Goal: Task Accomplishment & Management: Manage account settings

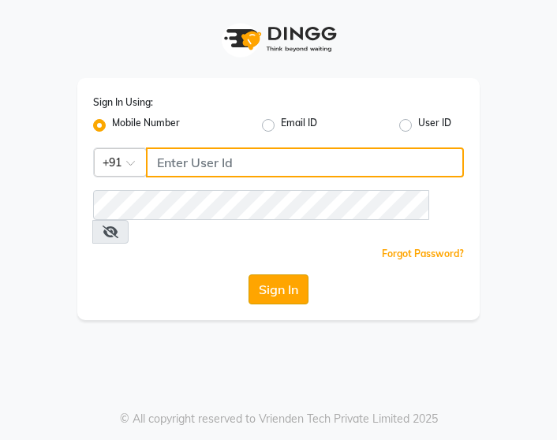
type input "7406301490"
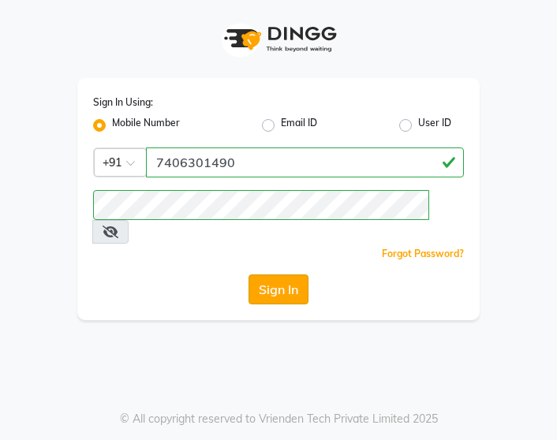
click at [270, 275] on button "Sign In" at bounding box center [279, 290] width 60 height 30
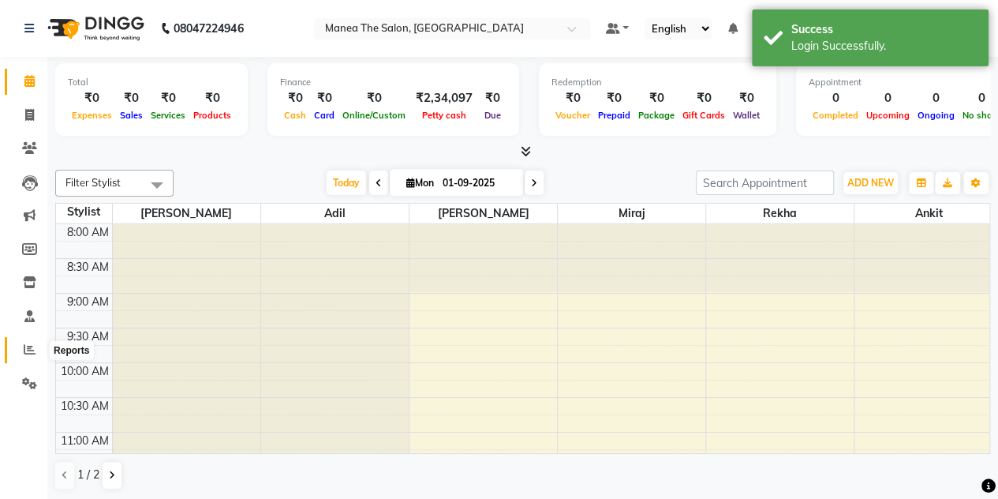
click at [28, 348] on icon at bounding box center [30, 349] width 12 height 12
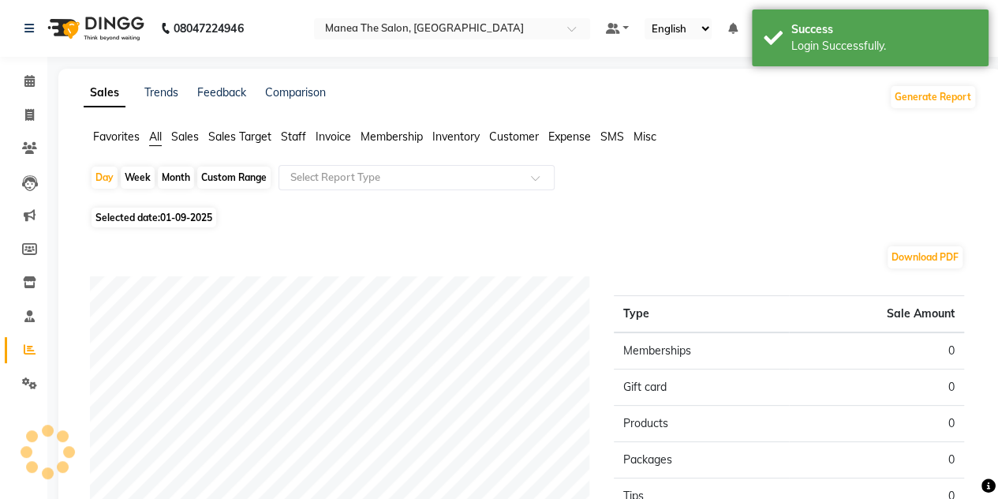
click at [28, 348] on icon at bounding box center [30, 349] width 12 height 12
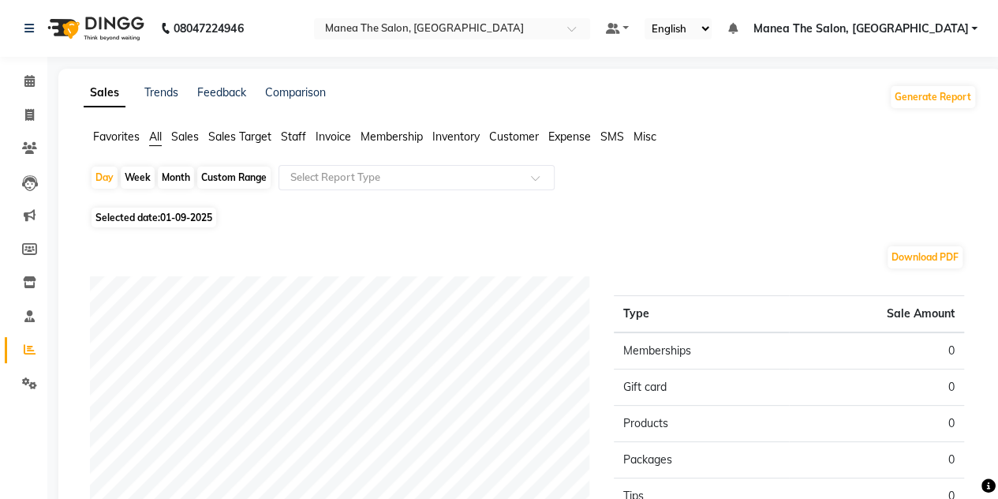
click at [167, 178] on div "Month" at bounding box center [176, 177] width 36 height 22
select select "9"
select select "2025"
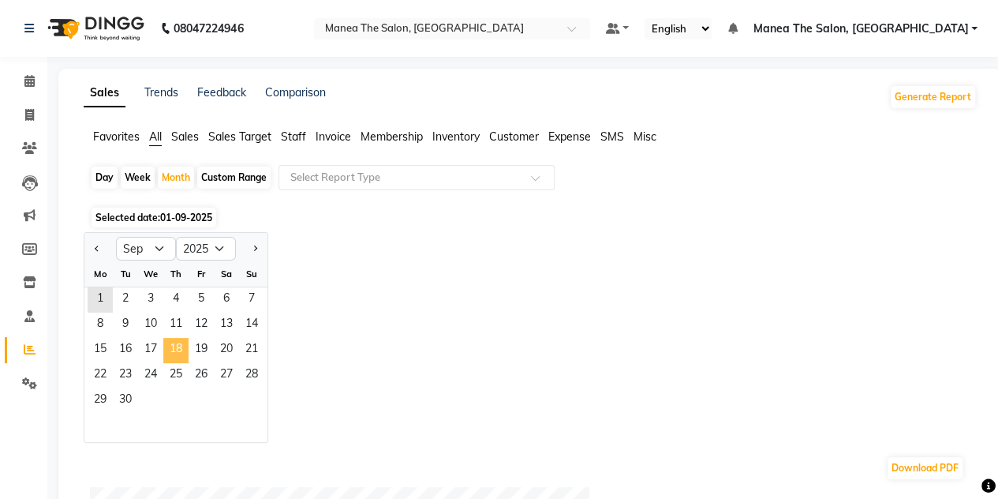
click at [180, 356] on span "18" at bounding box center [175, 350] width 25 height 25
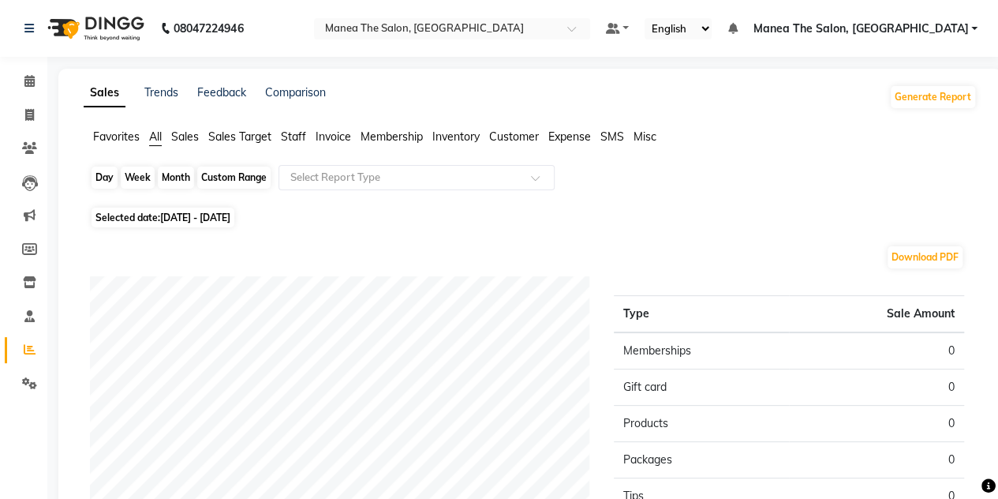
click at [163, 181] on div "Month" at bounding box center [176, 177] width 36 height 22
select select "9"
select select "2025"
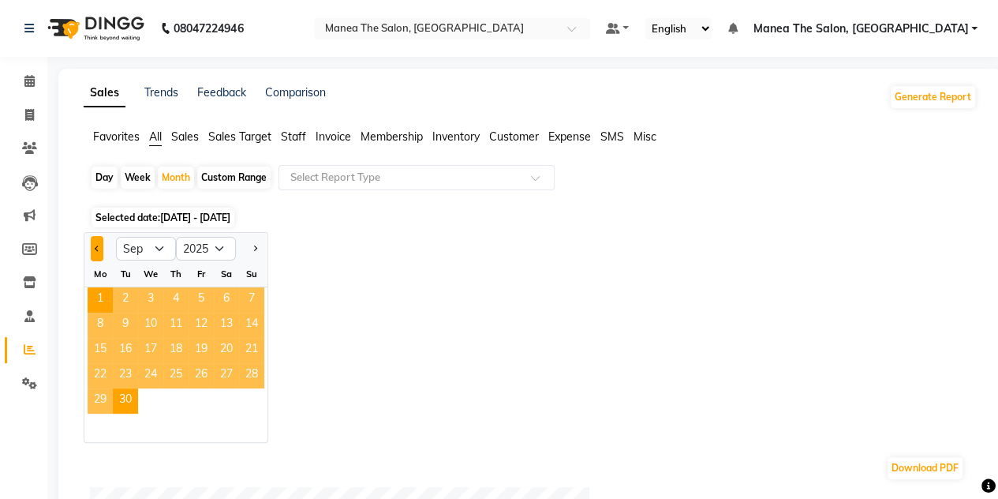
click at [94, 245] on button "Previous month" at bounding box center [97, 248] width 13 height 25
select select "8"
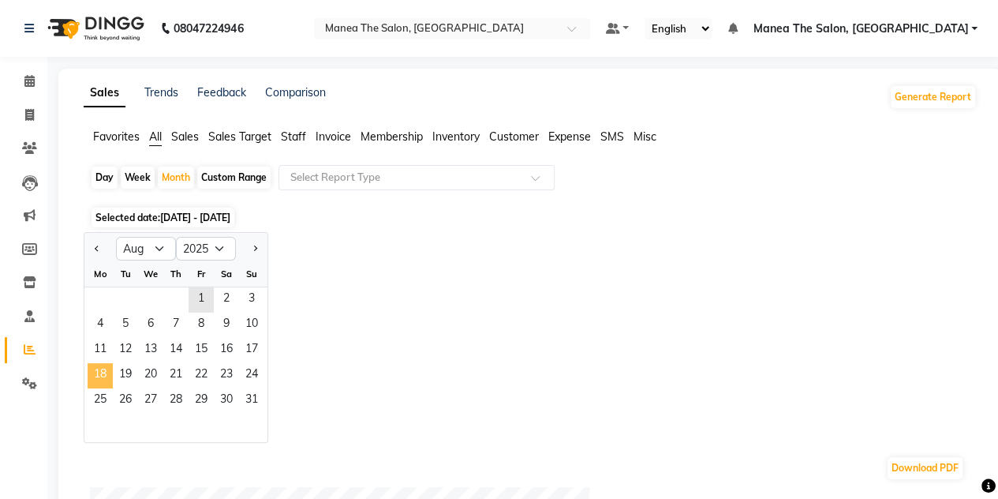
click at [99, 370] on span "18" at bounding box center [100, 375] width 25 height 25
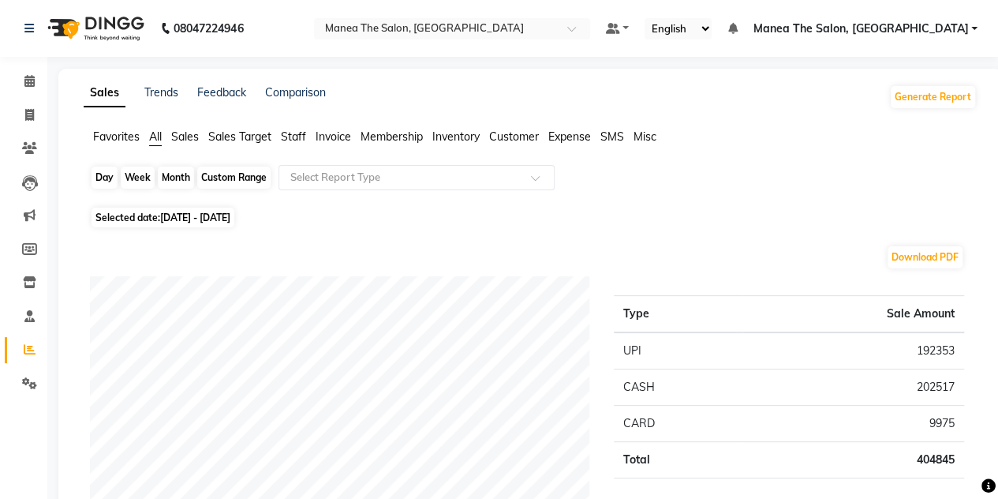
click at [165, 183] on div "Month" at bounding box center [176, 177] width 36 height 22
select select "8"
select select "2025"
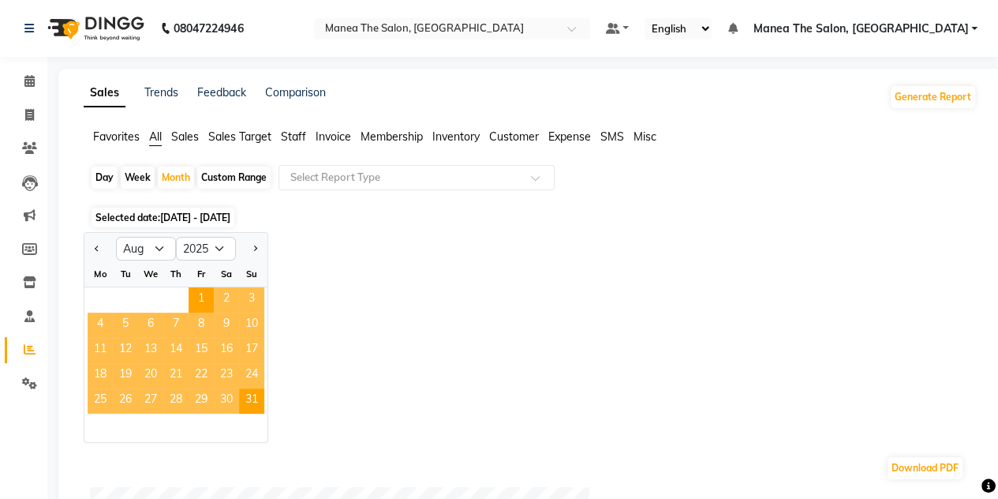
click at [128, 374] on span "19" at bounding box center [125, 375] width 25 height 25
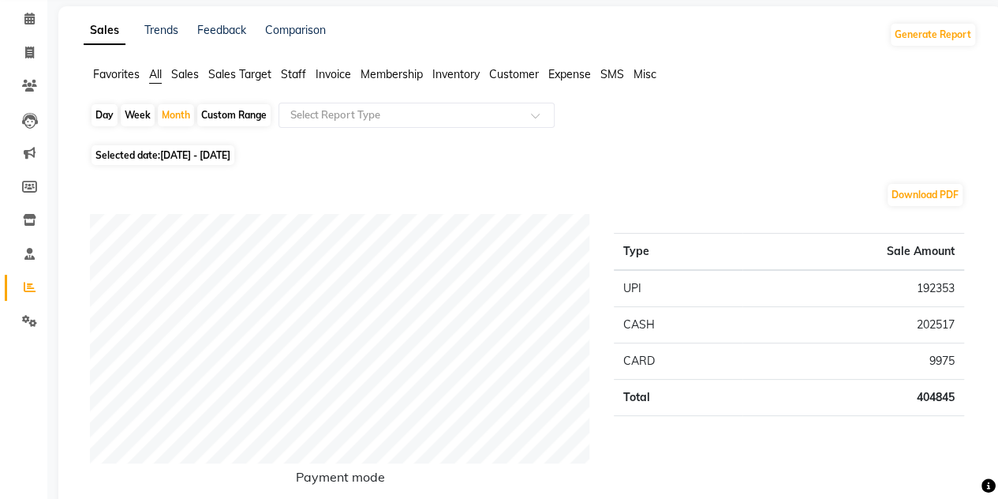
scroll to position [67, 0]
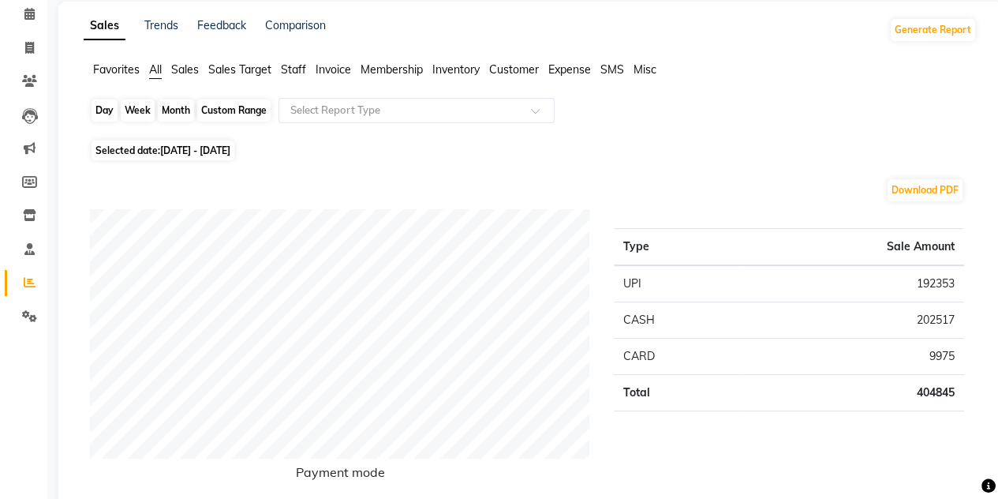
click at [185, 103] on div "Month" at bounding box center [176, 110] width 36 height 22
select select "8"
select select "2025"
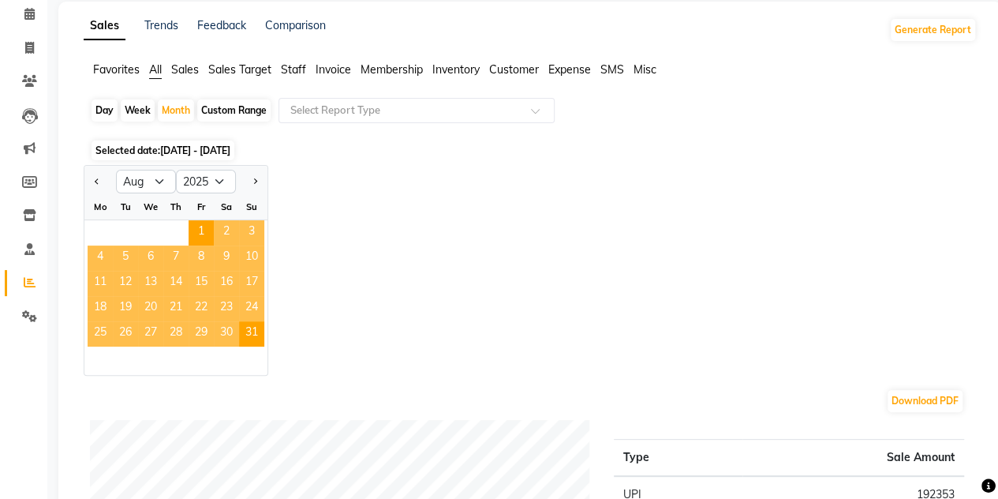
click at [149, 304] on span "20" at bounding box center [150, 308] width 25 height 25
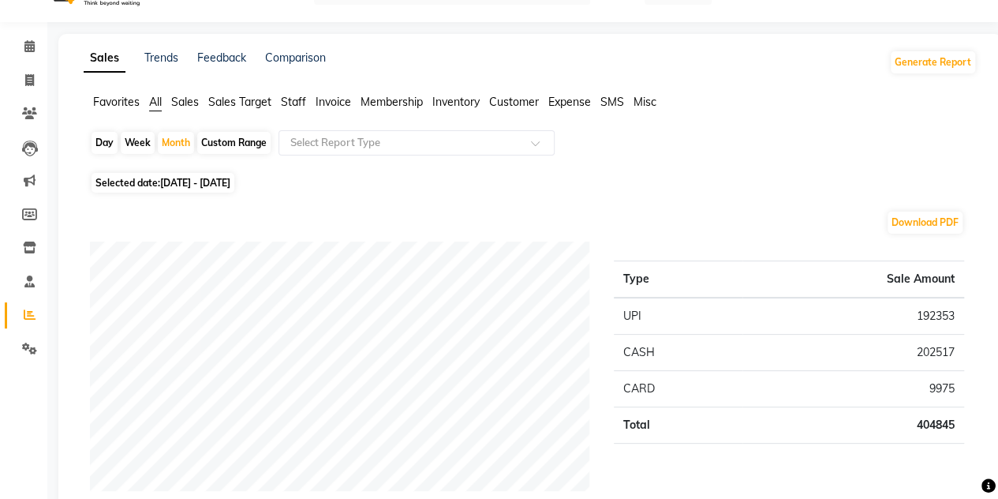
scroll to position [0, 0]
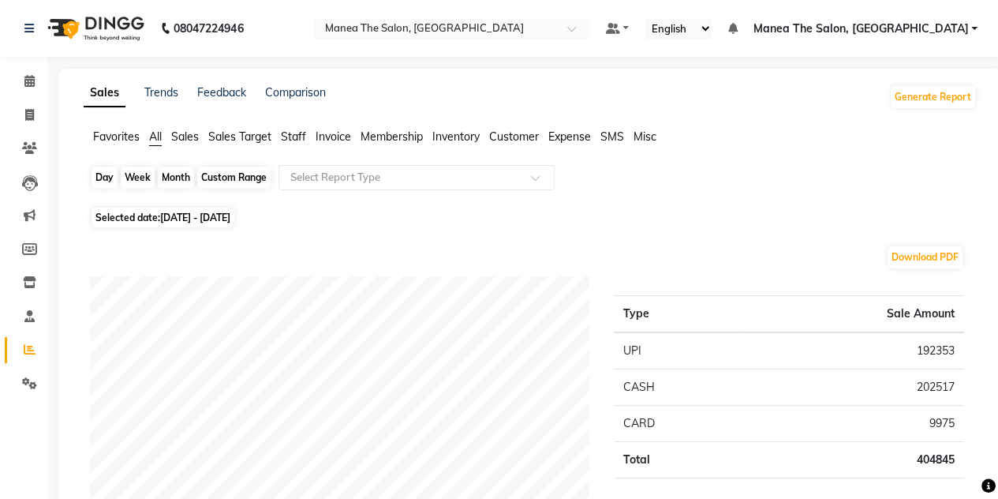
click at [166, 183] on div "Month" at bounding box center [176, 177] width 36 height 22
select select "8"
select select "2025"
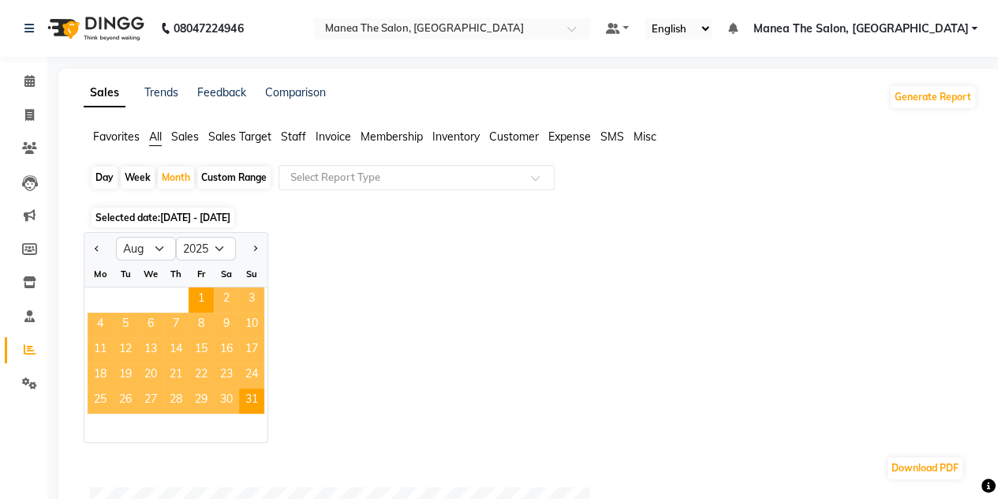
click at [154, 370] on span "20" at bounding box center [150, 375] width 25 height 25
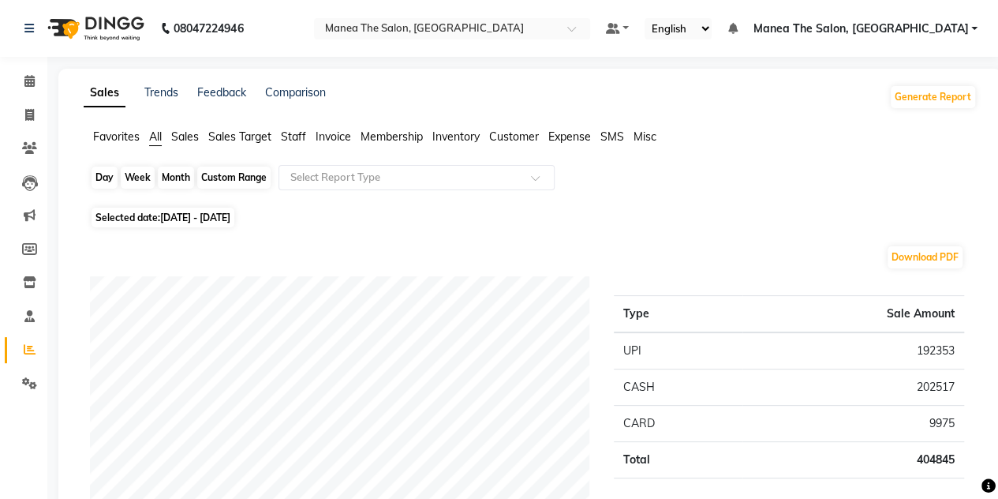
click at [180, 178] on div "Month" at bounding box center [176, 177] width 36 height 22
select select "8"
select select "2025"
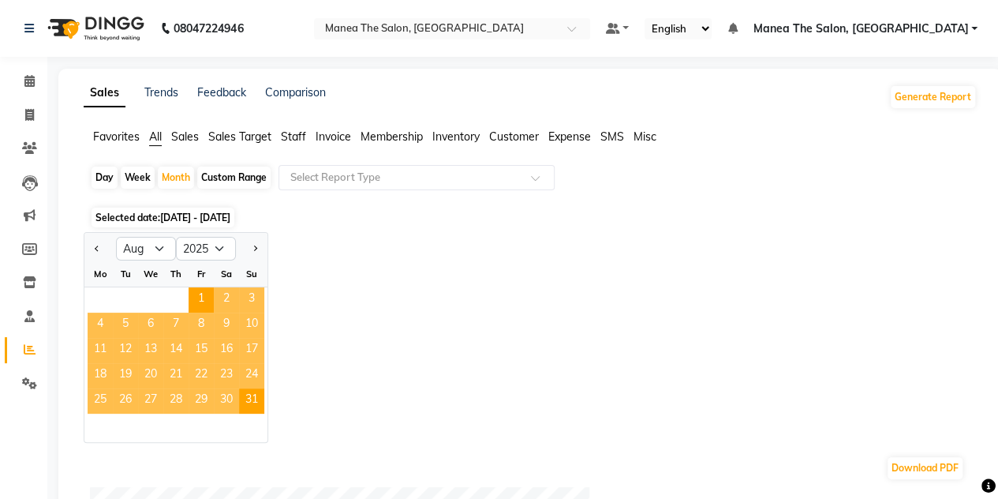
click at [152, 374] on span "20" at bounding box center [150, 375] width 25 height 25
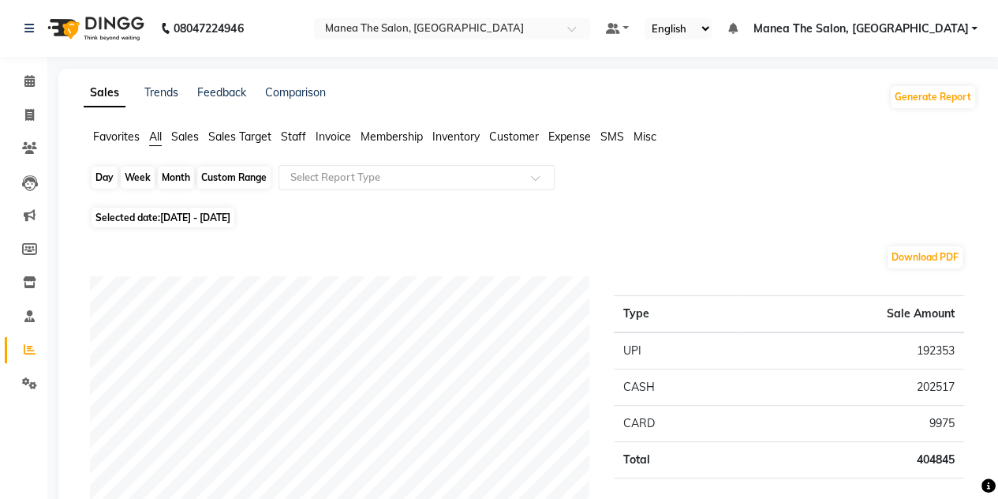
click at [176, 183] on div "Month" at bounding box center [176, 177] width 36 height 22
select select "8"
select select "2025"
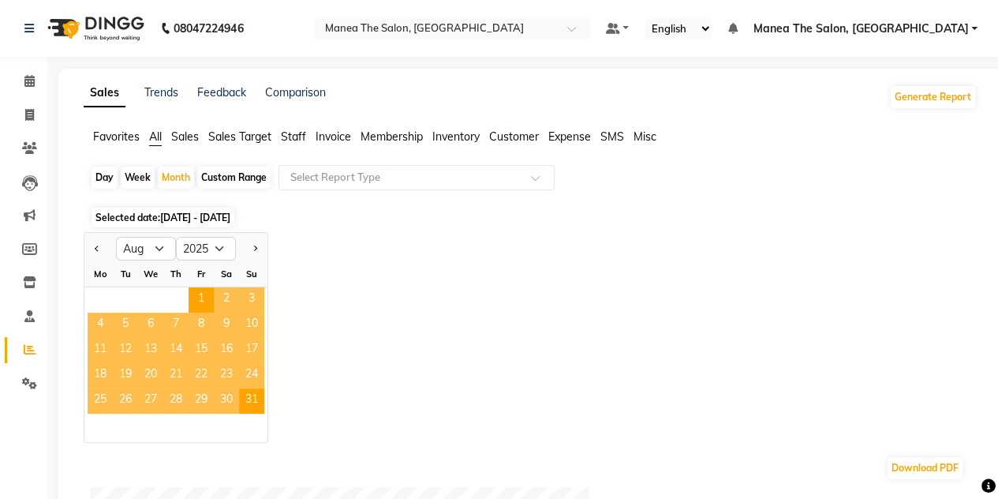
click at [100, 376] on span "18" at bounding box center [100, 375] width 25 height 25
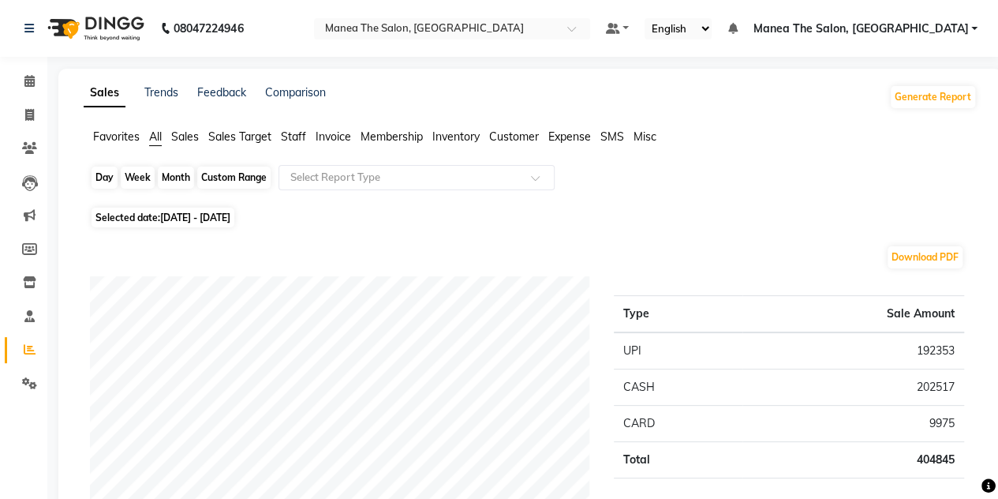
click at [166, 181] on div "Month" at bounding box center [176, 177] width 36 height 22
select select "8"
select select "2025"
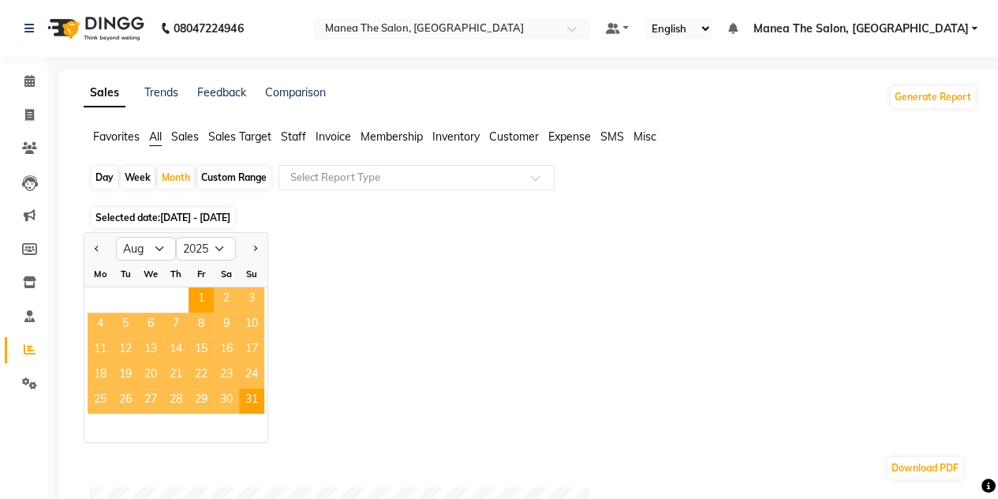
click at [100, 370] on span "18" at bounding box center [100, 375] width 25 height 25
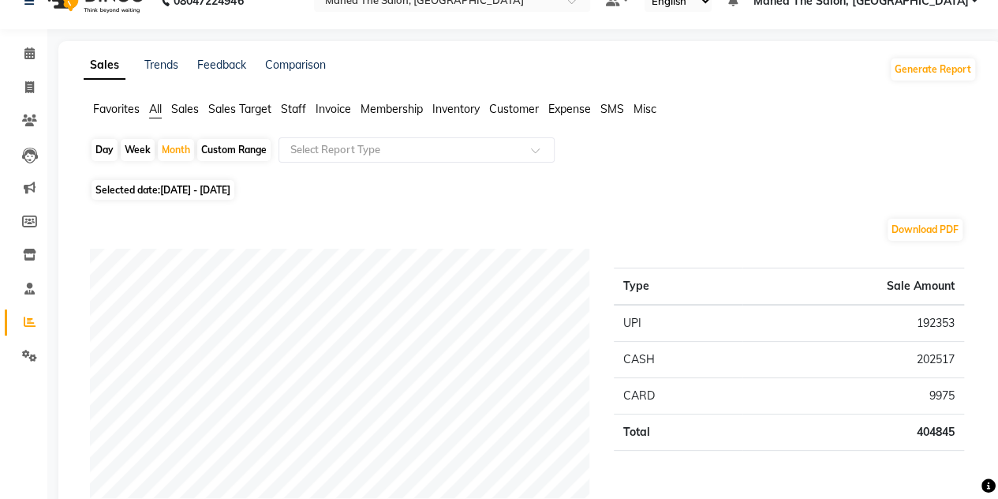
scroll to position [22, 0]
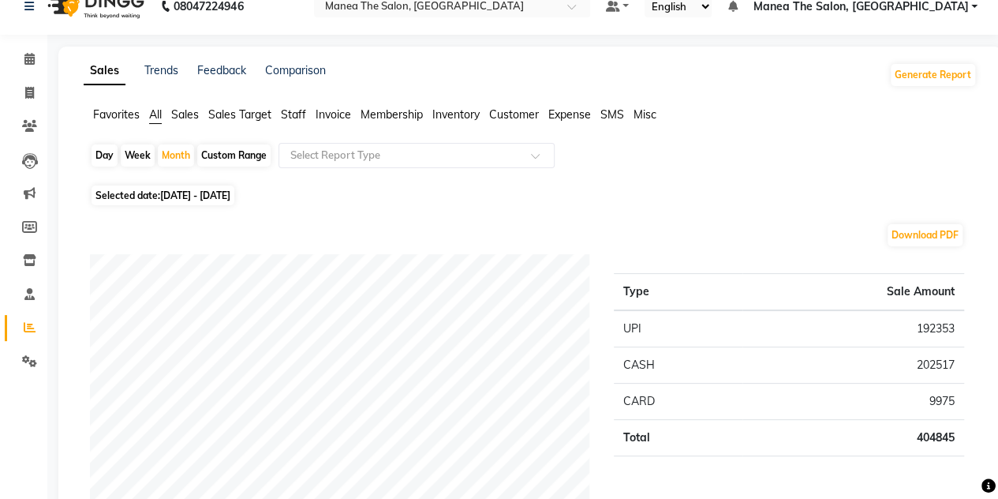
click at [324, 113] on span "Invoice" at bounding box center [334, 114] width 36 height 14
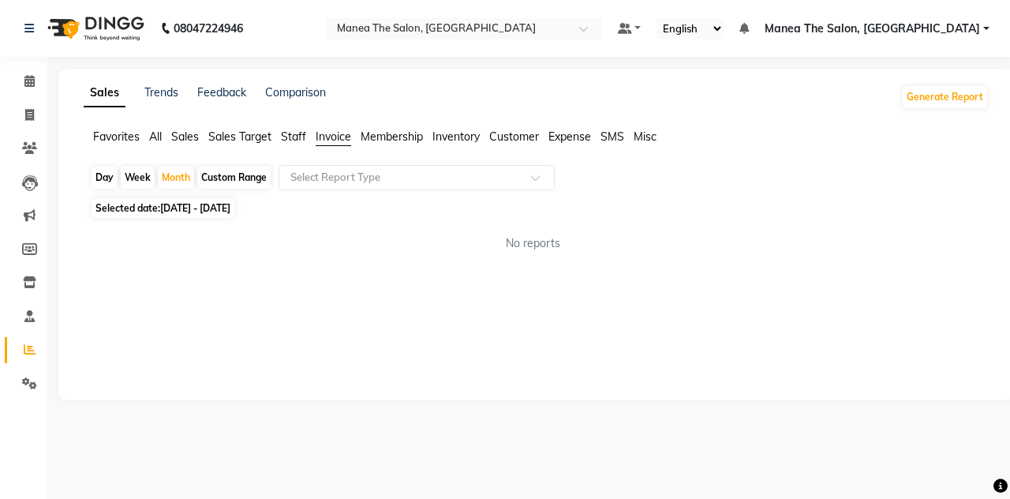
click at [328, 144] on li "Invoice" at bounding box center [334, 137] width 36 height 17
click at [331, 138] on span "Invoice" at bounding box center [334, 136] width 36 height 14
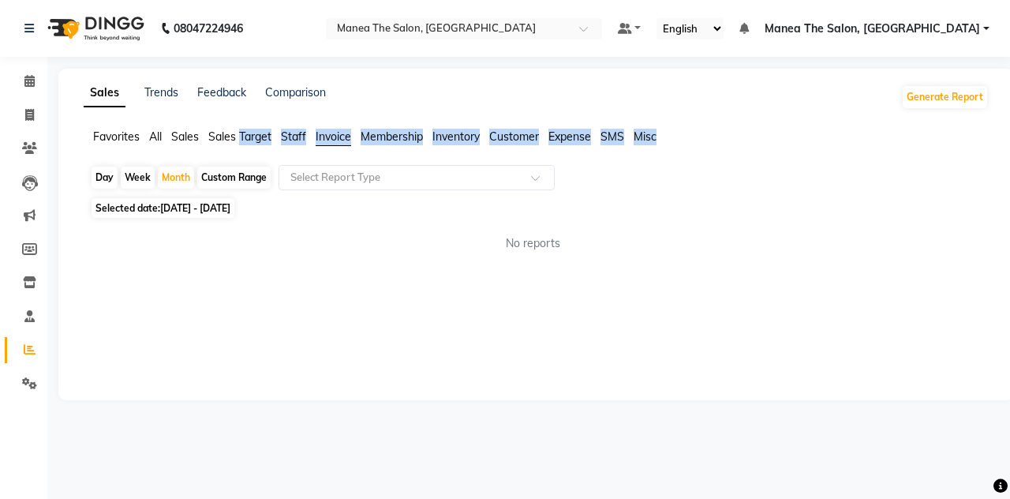
click at [331, 138] on span "Invoice" at bounding box center [334, 136] width 36 height 14
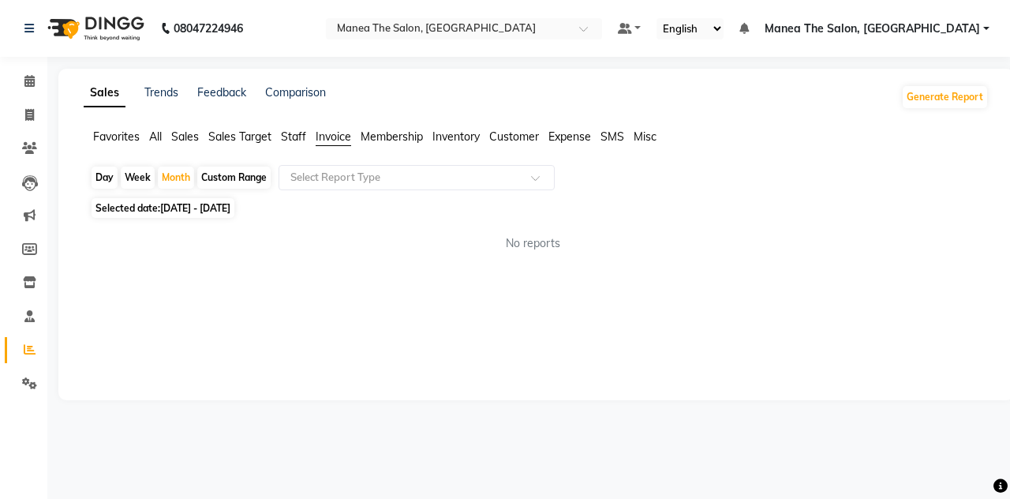
drag, startPoint x: 312, startPoint y: 301, endPoint x: 112, endPoint y: 246, distance: 207.7
click at [112, 246] on div "No reports" at bounding box center [533, 243] width 886 height 17
click at [294, 137] on span "Staff" at bounding box center [293, 136] width 25 height 14
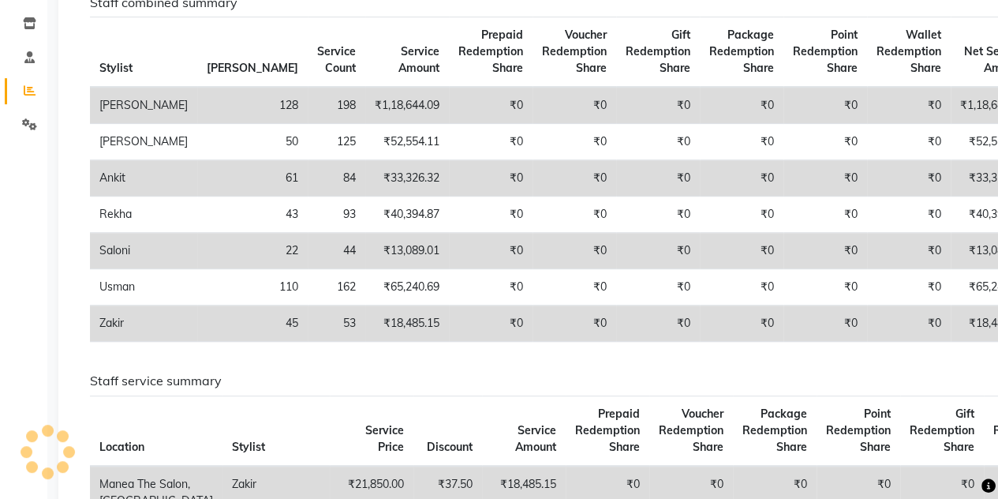
scroll to position [257, 0]
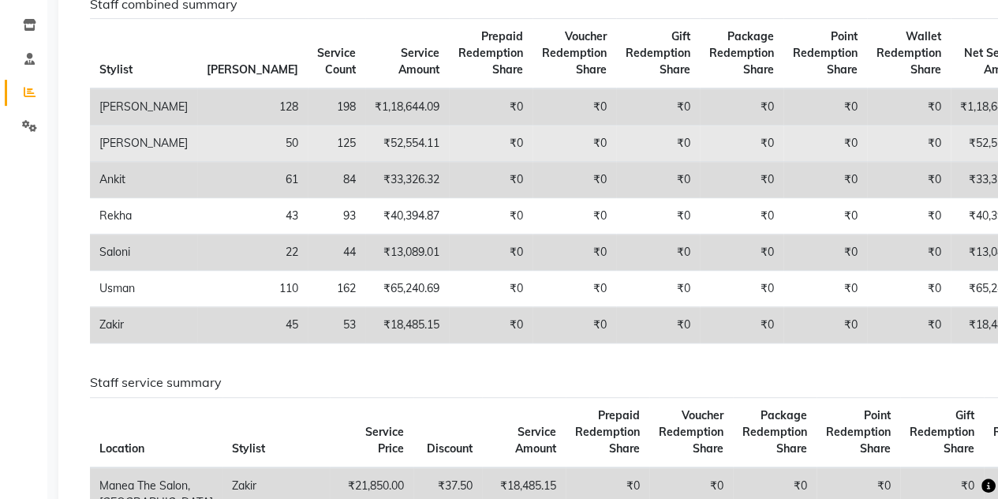
click at [556, 157] on td "₹52,554.11" at bounding box center [993, 143] width 84 height 36
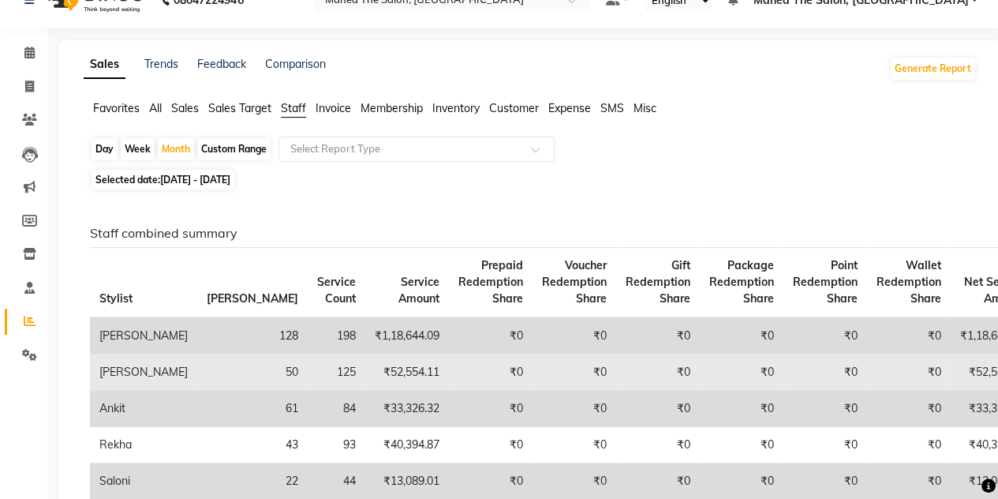
scroll to position [29, 0]
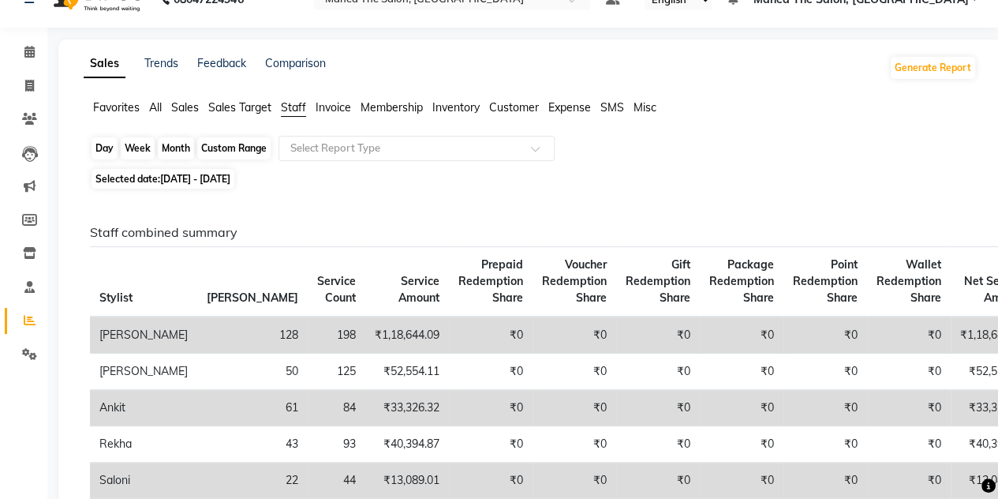
click at [167, 151] on div "Month" at bounding box center [176, 148] width 36 height 22
select select "8"
select select "2025"
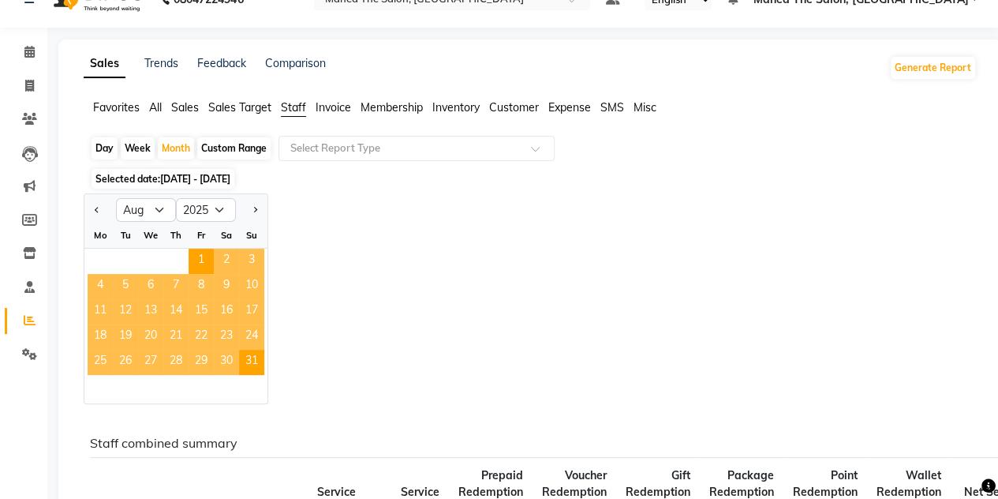
click at [253, 309] on span "17" at bounding box center [251, 311] width 25 height 25
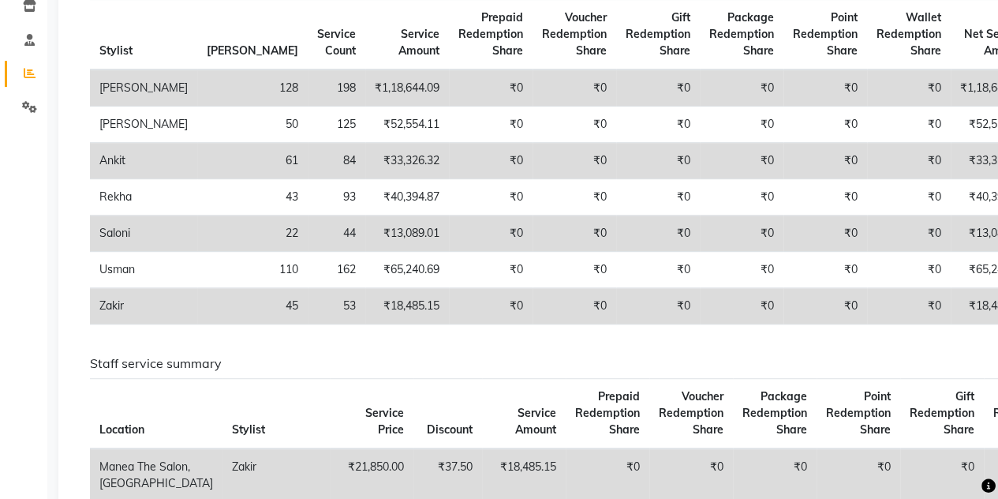
scroll to position [275, 0]
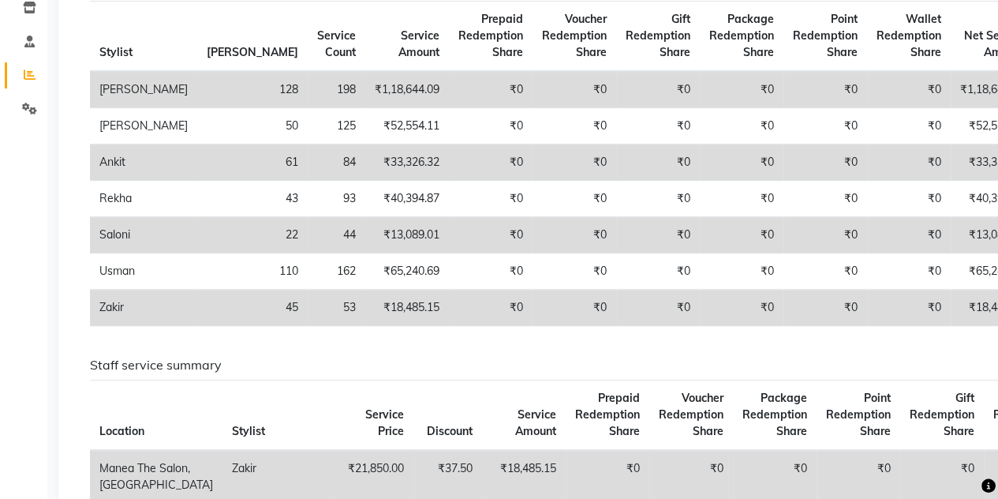
click at [197, 42] on th "[PERSON_NAME]" at bounding box center [252, 37] width 110 height 70
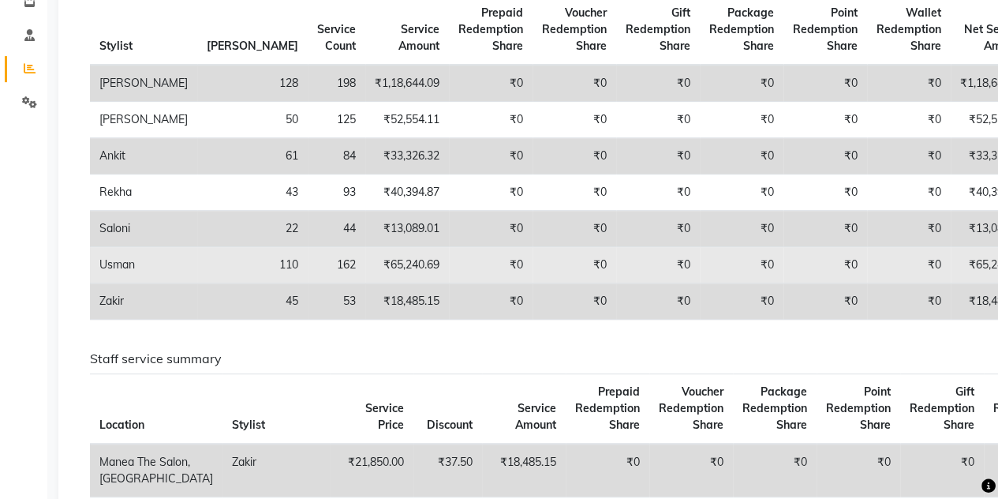
scroll to position [0, 0]
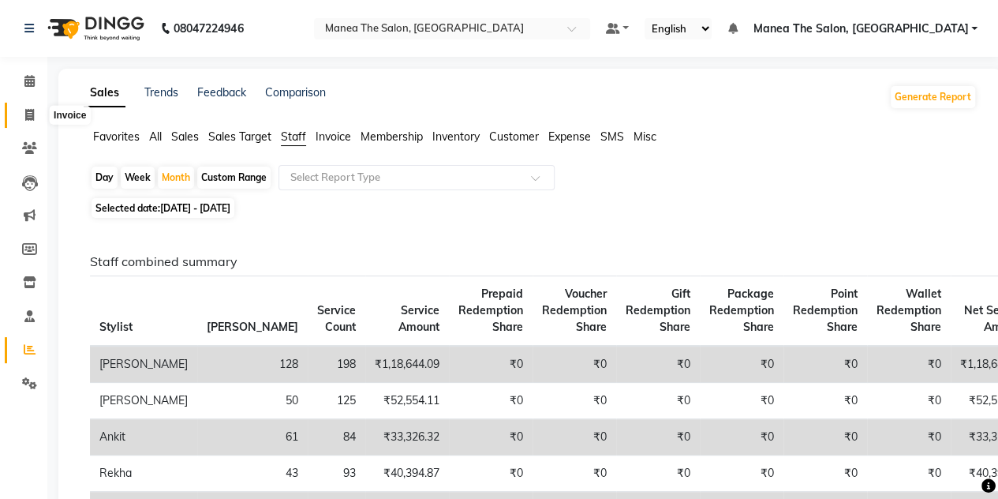
click at [28, 116] on icon at bounding box center [29, 115] width 9 height 12
select select "service"
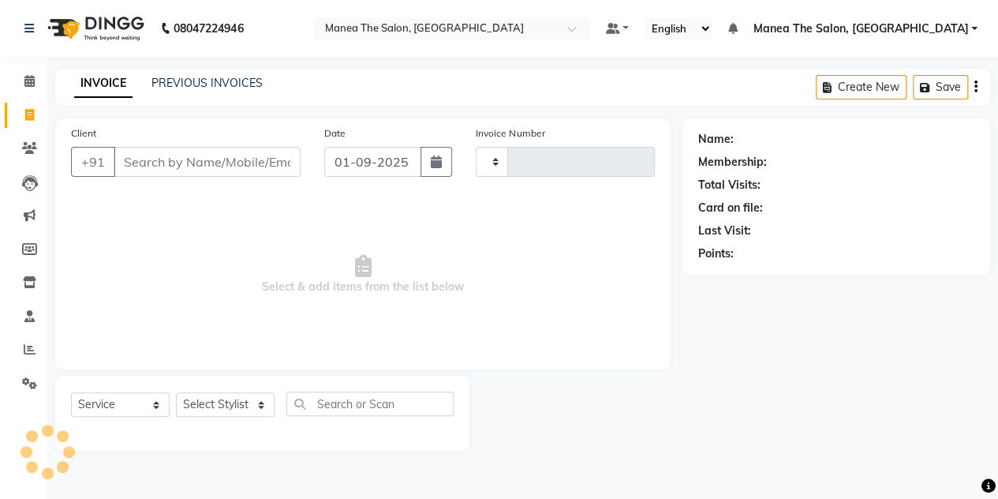
type input "1460"
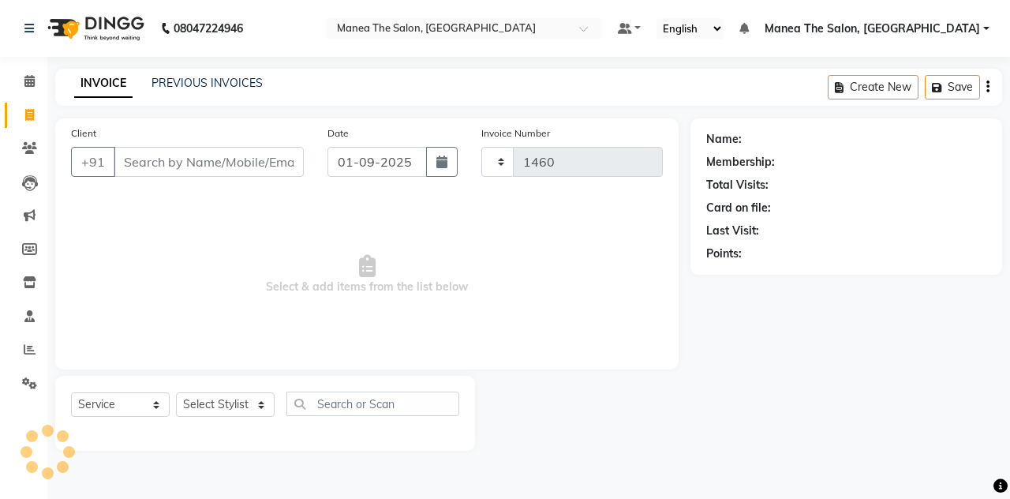
select select "7688"
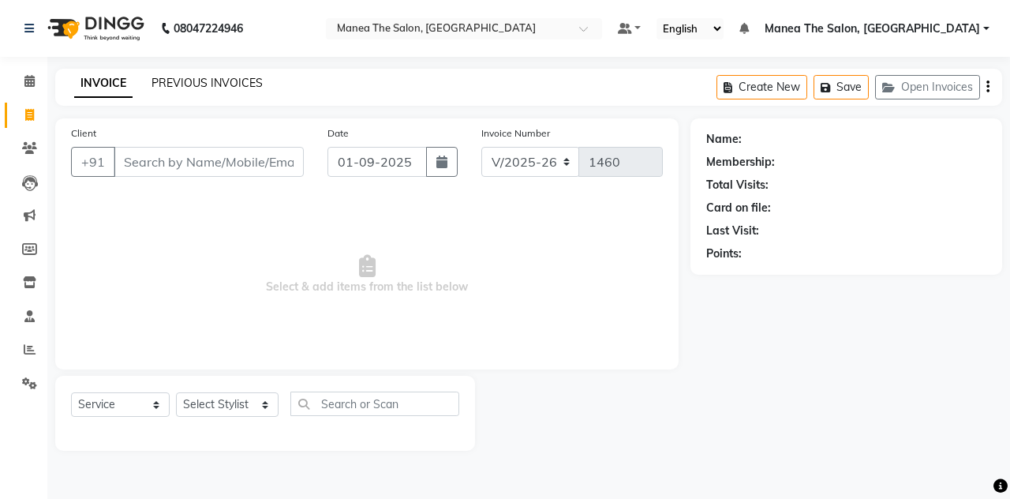
click at [178, 82] on link "PREVIOUS INVOICES" at bounding box center [207, 83] width 111 height 14
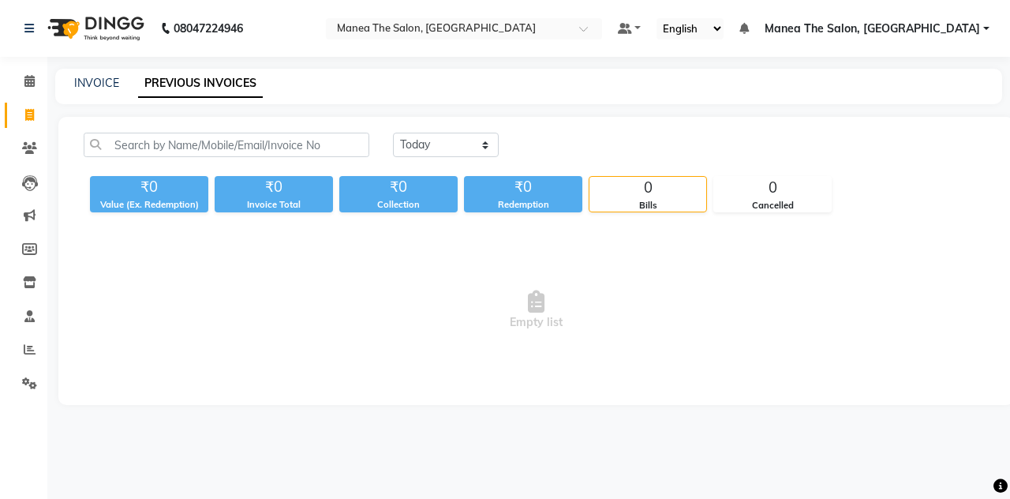
click at [181, 92] on link "PREVIOUS INVOICES" at bounding box center [200, 83] width 125 height 28
click at [468, 152] on select "[DATE] [DATE] Custom Range" at bounding box center [446, 145] width 106 height 24
select select "range"
click at [393, 133] on select "[DATE] [DATE] Custom Range" at bounding box center [446, 145] width 106 height 24
click at [556, 144] on input "01-09-2025" at bounding box center [574, 145] width 110 height 22
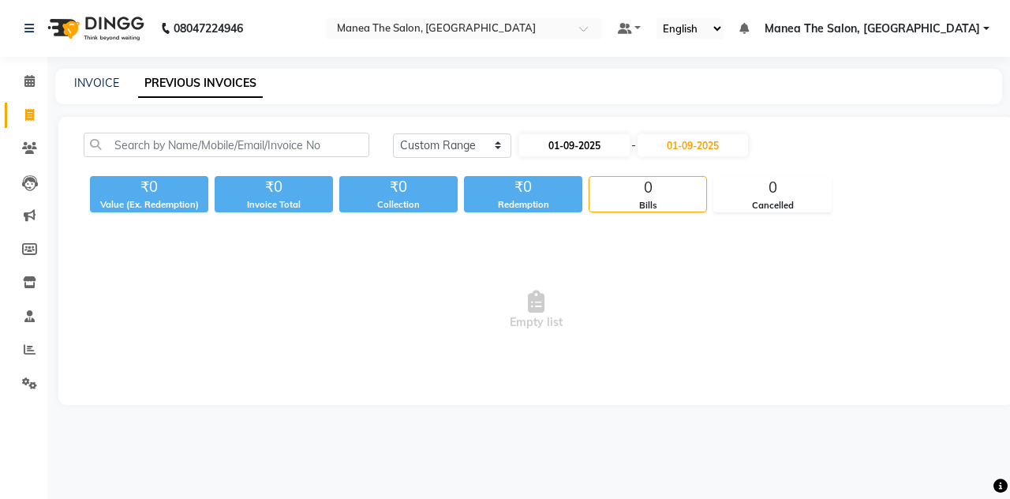
select select "9"
select select "2025"
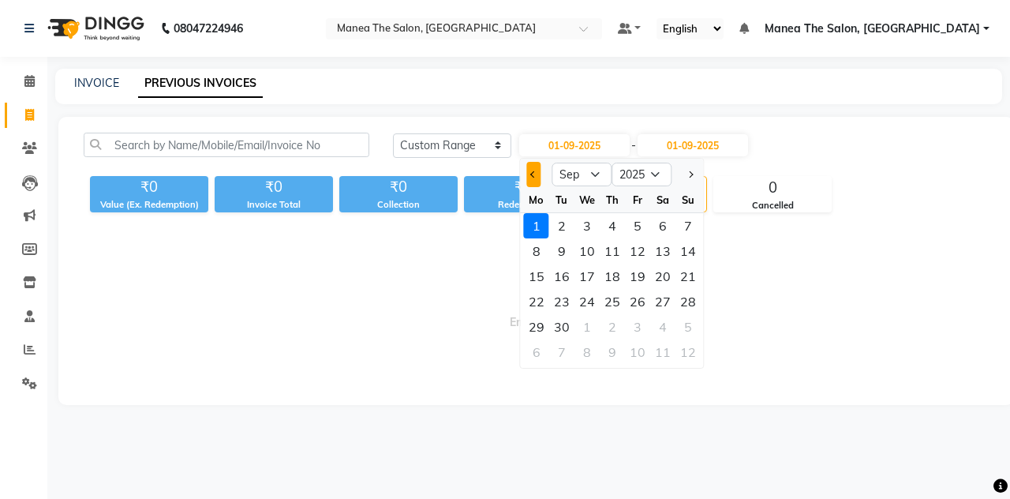
click at [532, 178] on button "Previous month" at bounding box center [533, 174] width 13 height 25
select select "8"
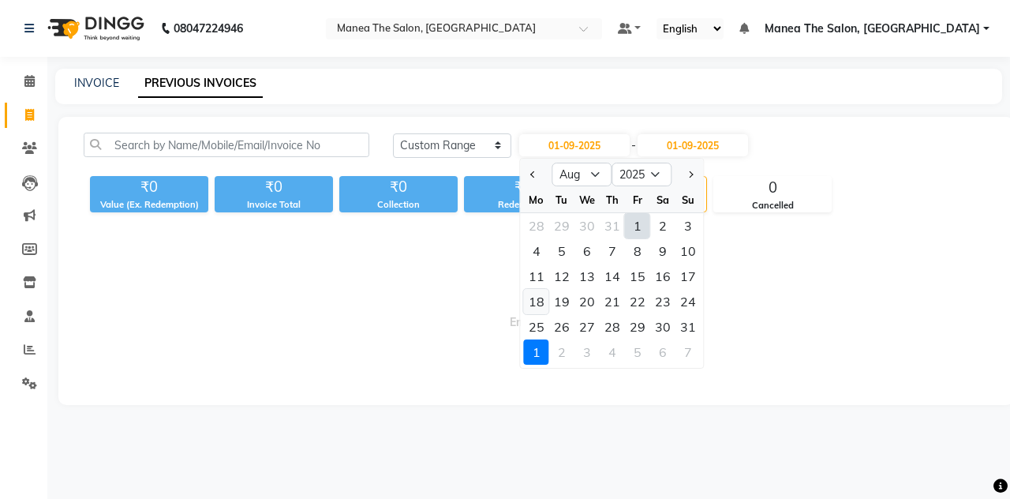
click at [537, 297] on div "18" at bounding box center [536, 301] width 25 height 25
type input "18-08-2025"
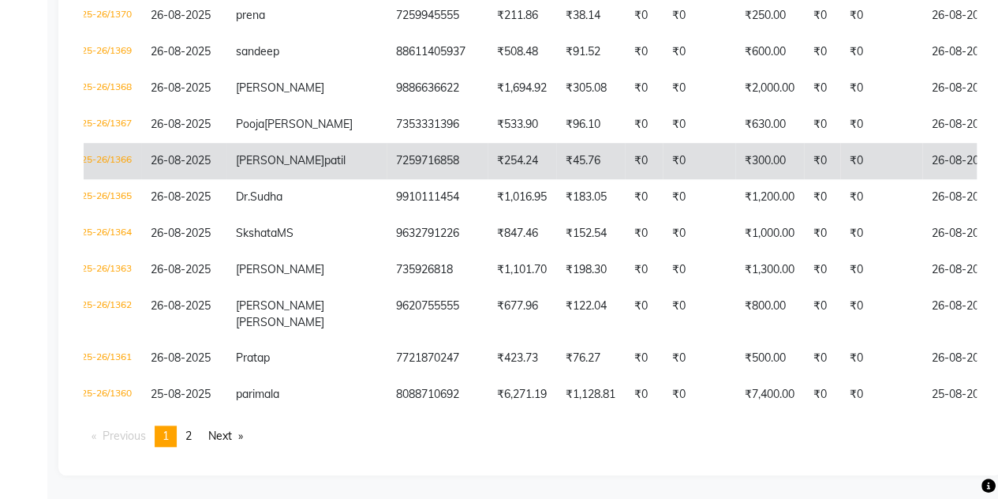
scroll to position [0, 41]
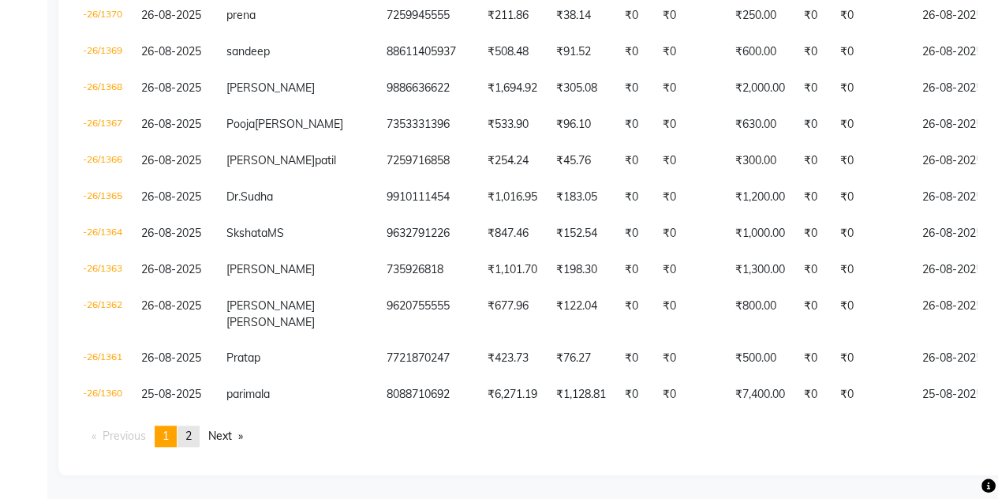
click at [196, 435] on link "page 2" at bounding box center [189, 435] width 22 height 21
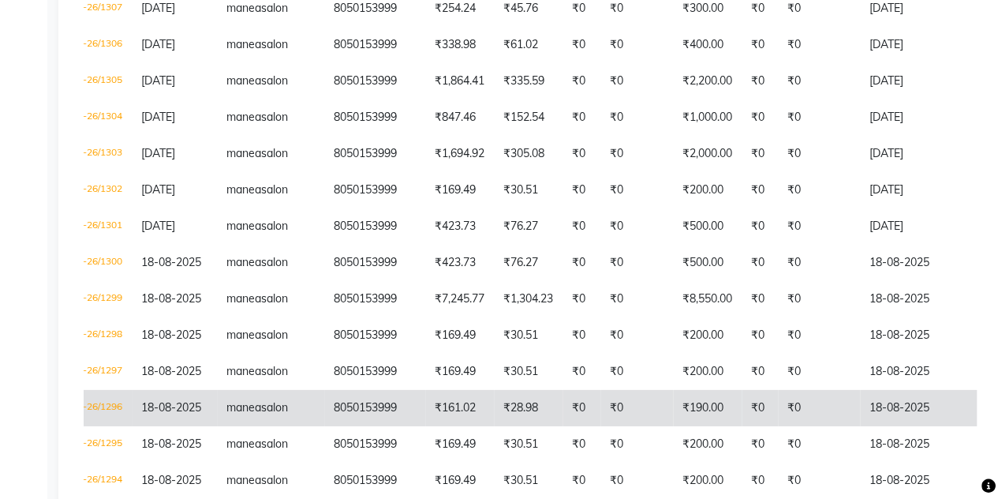
scroll to position [2286, 0]
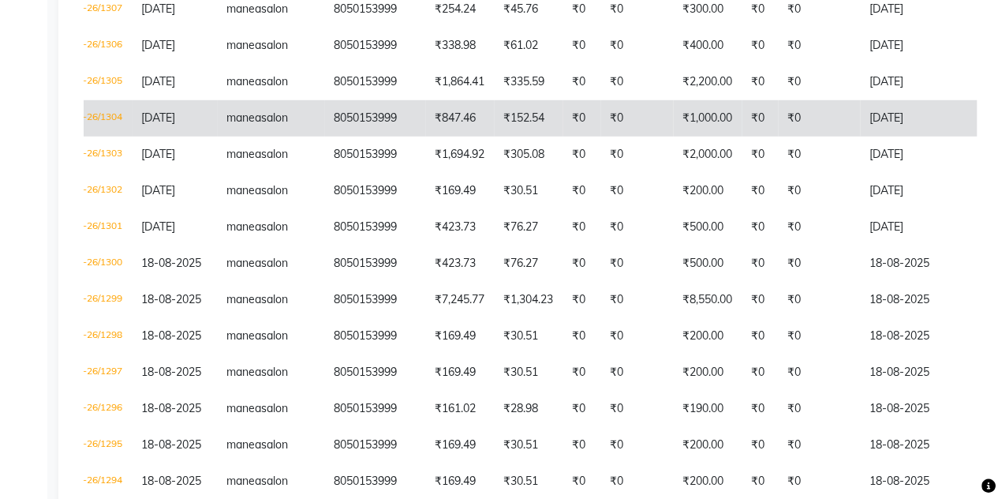
click at [268, 100] on td "manea salon" at bounding box center [270, 118] width 107 height 36
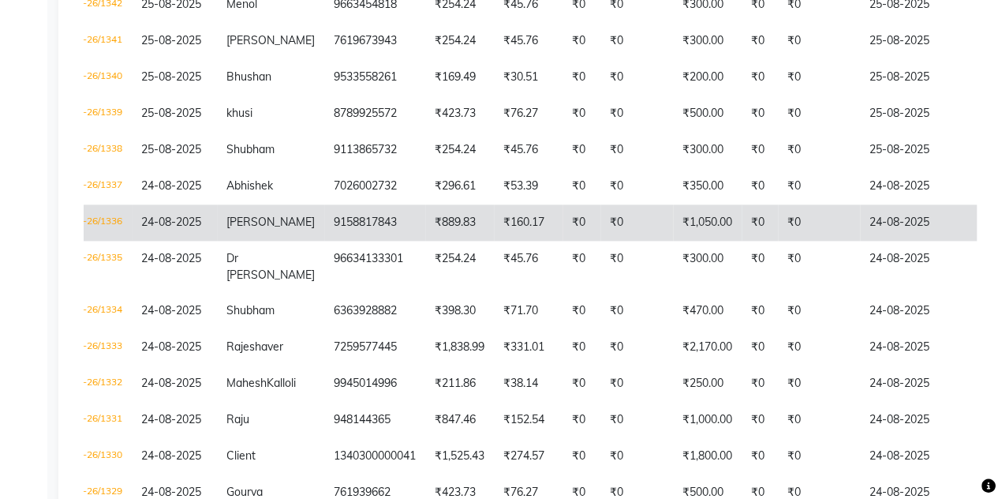
scroll to position [934, 0]
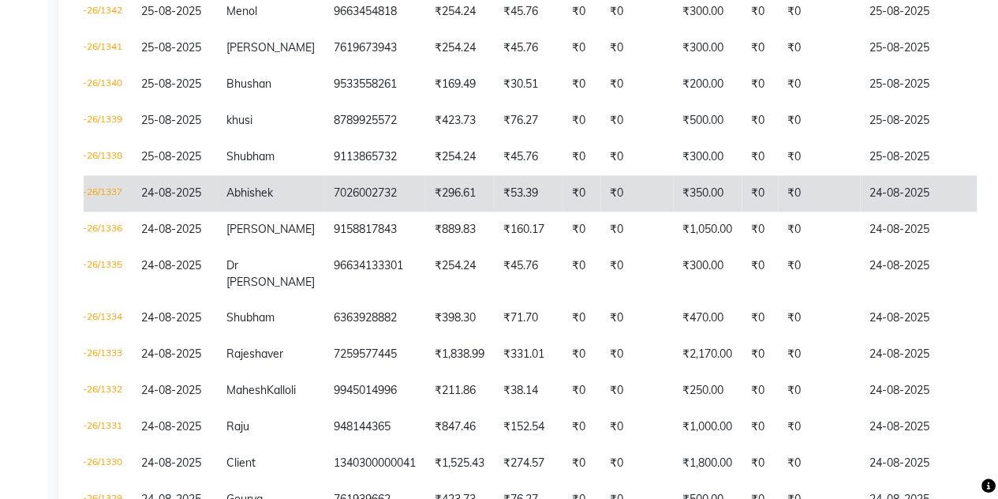
click at [276, 181] on td "Abhishek" at bounding box center [270, 193] width 107 height 36
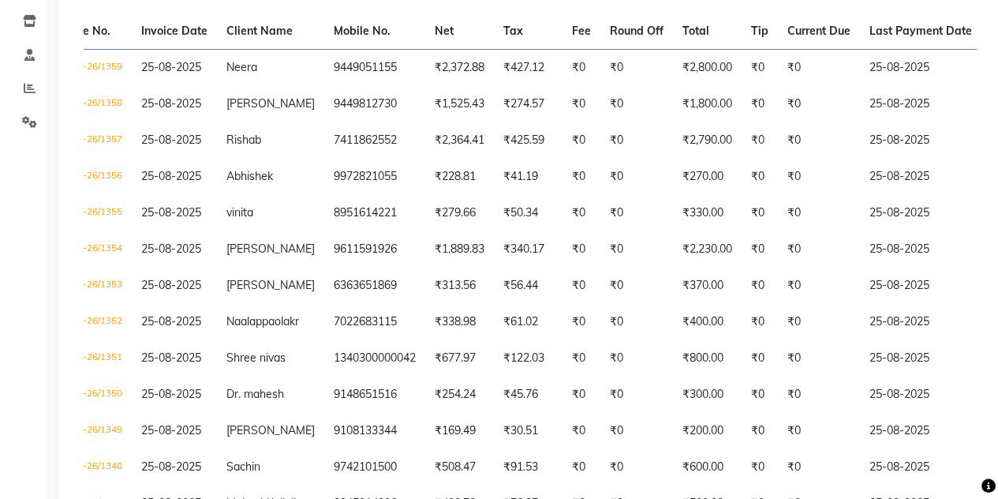
scroll to position [0, 0]
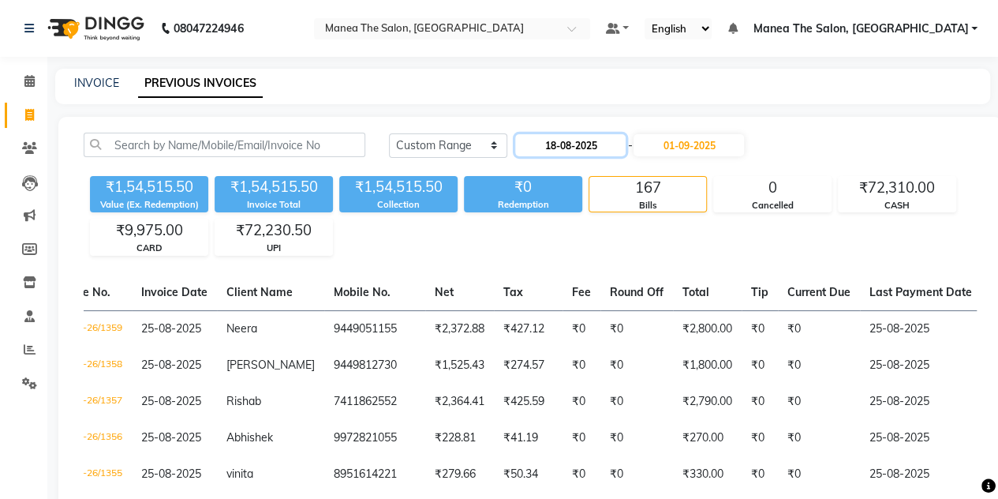
click at [556, 143] on input "18-08-2025" at bounding box center [570, 145] width 110 height 22
select select "8"
select select "2025"
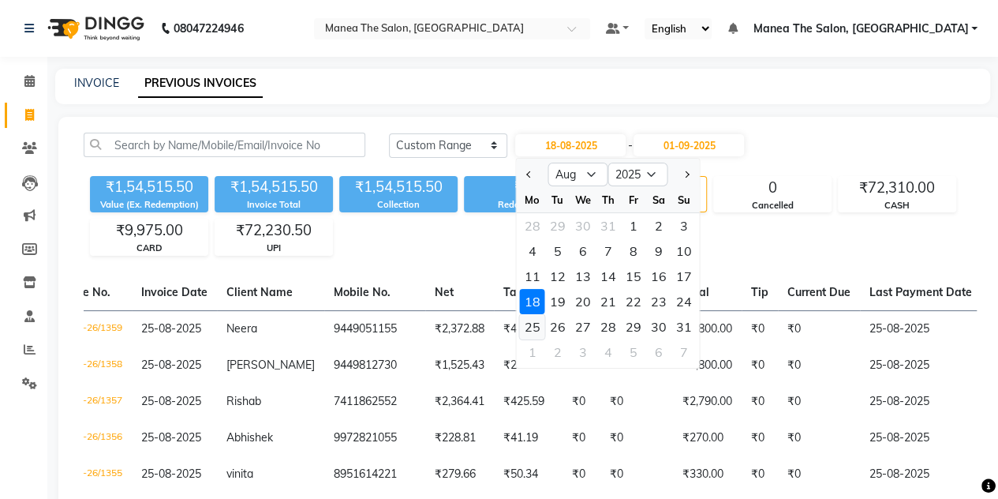
click at [532, 327] on div "25" at bounding box center [532, 326] width 25 height 25
type input "25-08-2025"
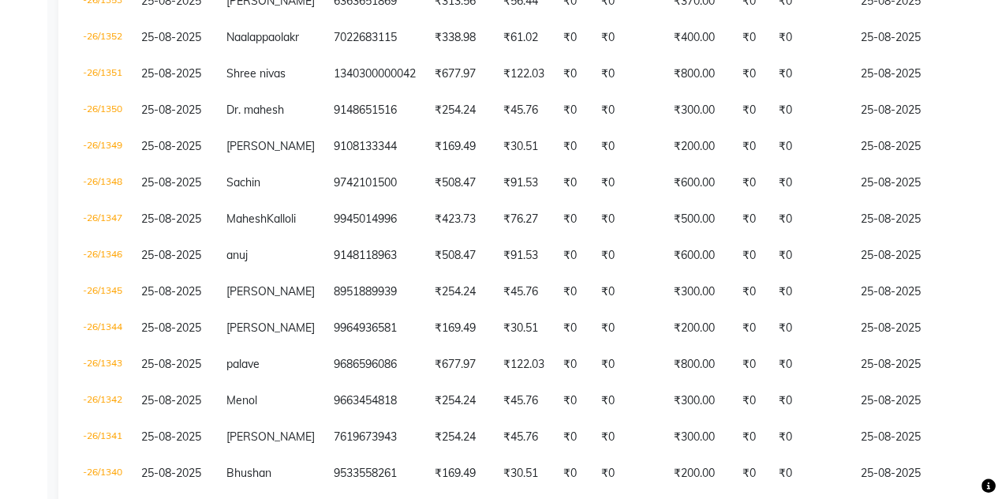
scroll to position [701, 0]
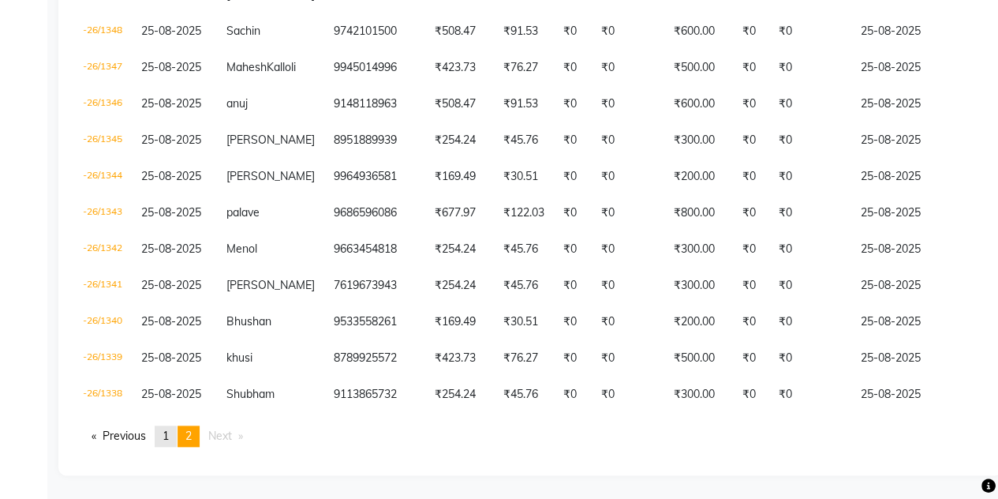
click at [167, 432] on span "1" at bounding box center [166, 435] width 6 height 14
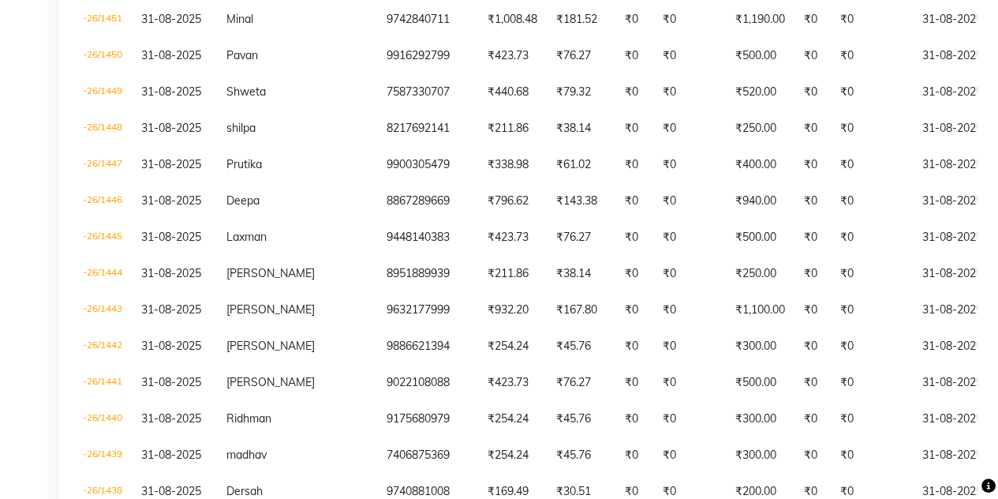
scroll to position [599, 0]
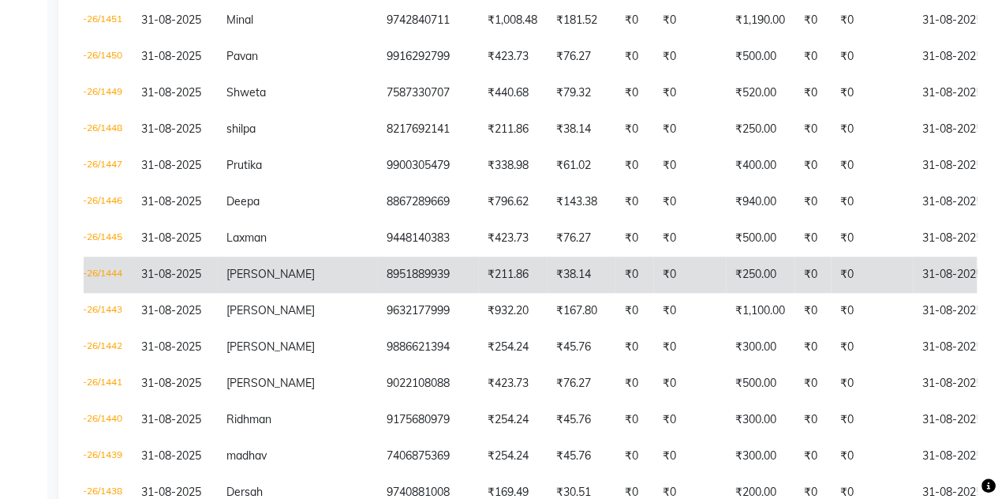
click at [132, 264] on td "V/2025-26/1444" at bounding box center [87, 274] width 89 height 36
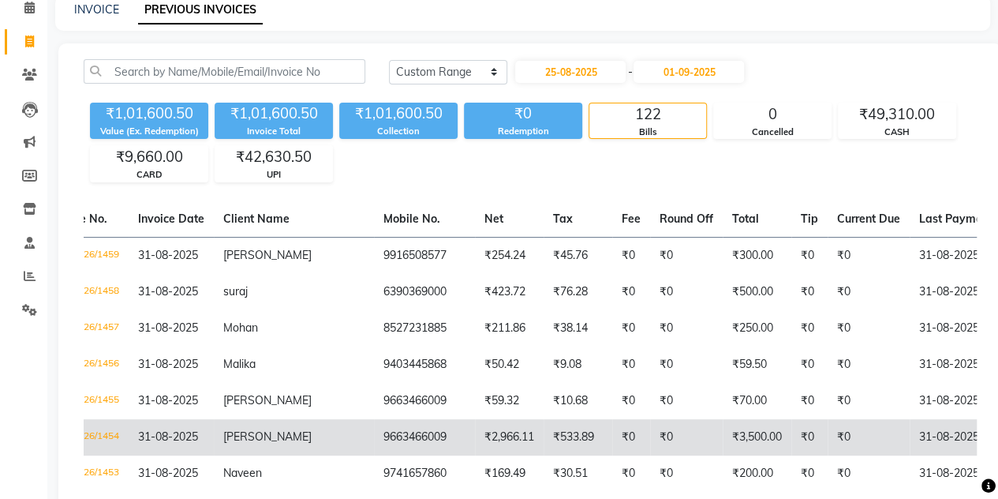
scroll to position [0, 0]
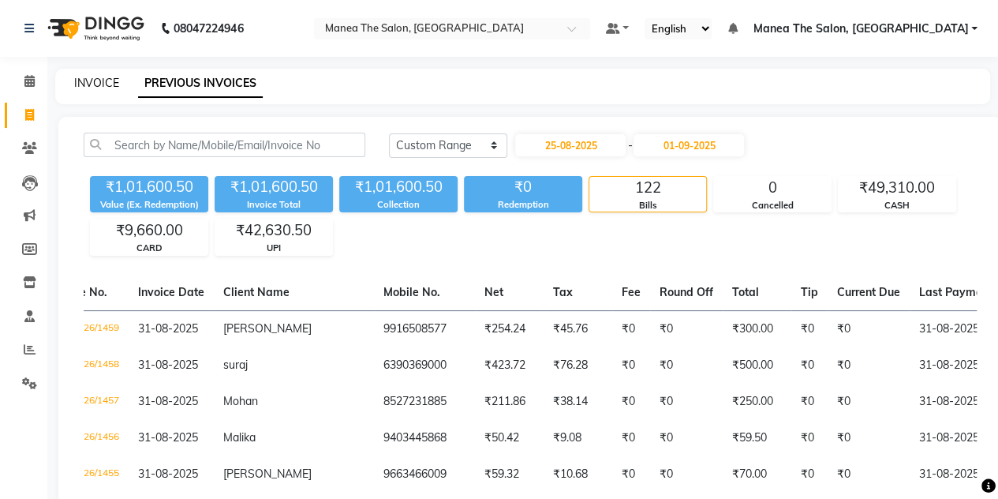
click at [103, 86] on link "INVOICE" at bounding box center [96, 83] width 45 height 14
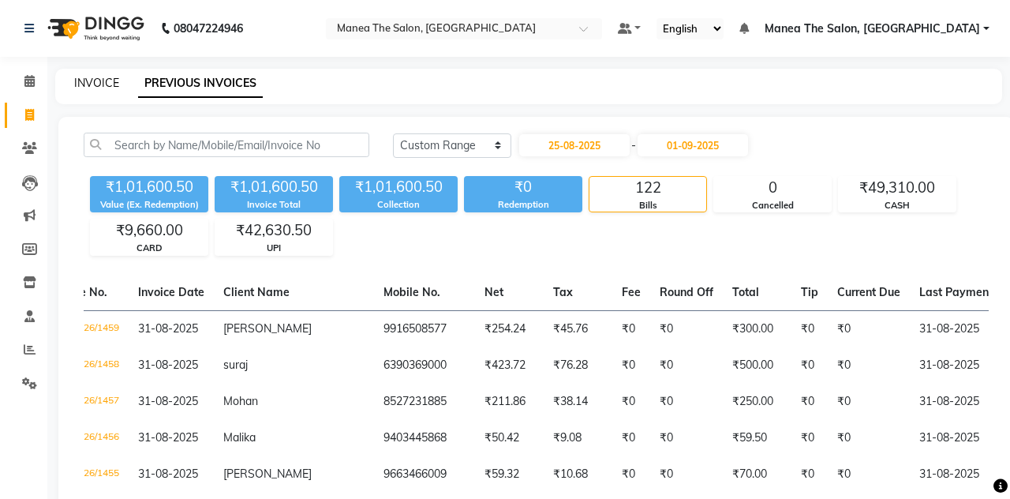
select select "service"
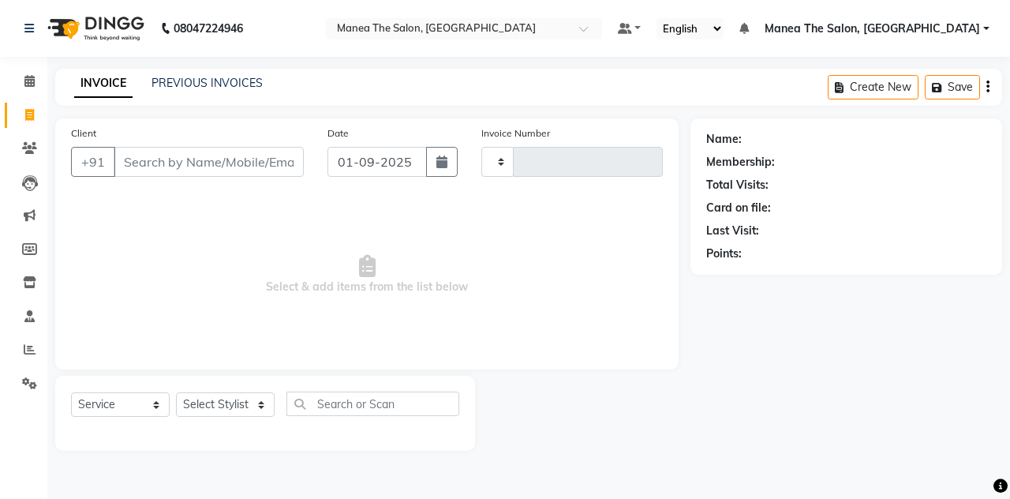
type input "1460"
select select "7688"
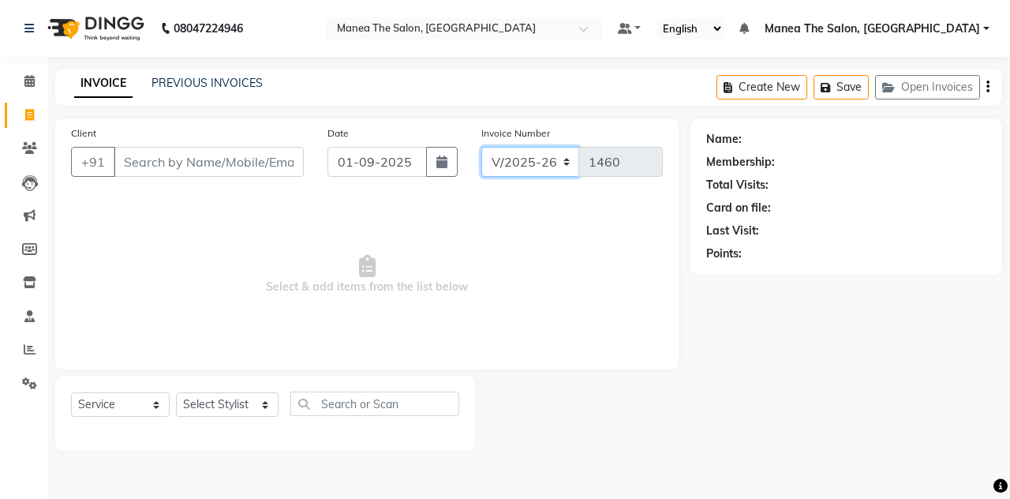
click at [519, 163] on select "V/2025 V/2025-26" at bounding box center [530, 162] width 99 height 30
click at [481, 147] on select "V/2025 V/2025-26" at bounding box center [530, 162] width 99 height 30
click at [393, 166] on input "01-09-2025" at bounding box center [376, 162] width 99 height 30
select select "9"
select select "2025"
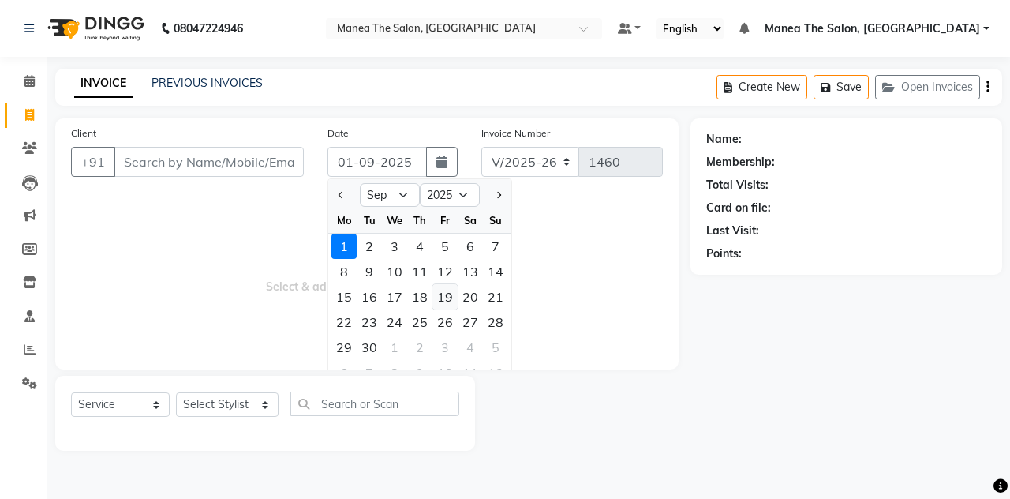
click at [442, 300] on div "19" at bounding box center [444, 296] width 25 height 25
type input "[DATE]"
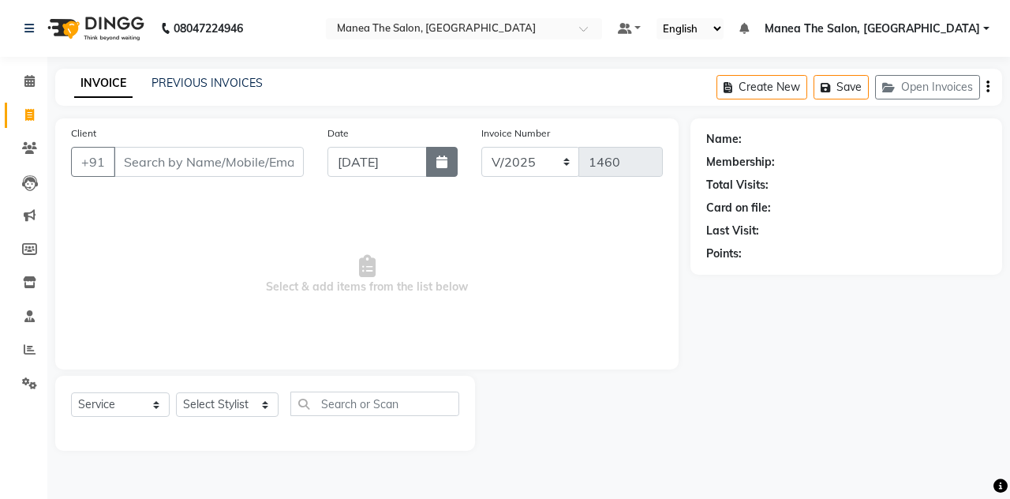
click at [436, 166] on icon "button" at bounding box center [441, 161] width 11 height 13
select select "9"
select select "2025"
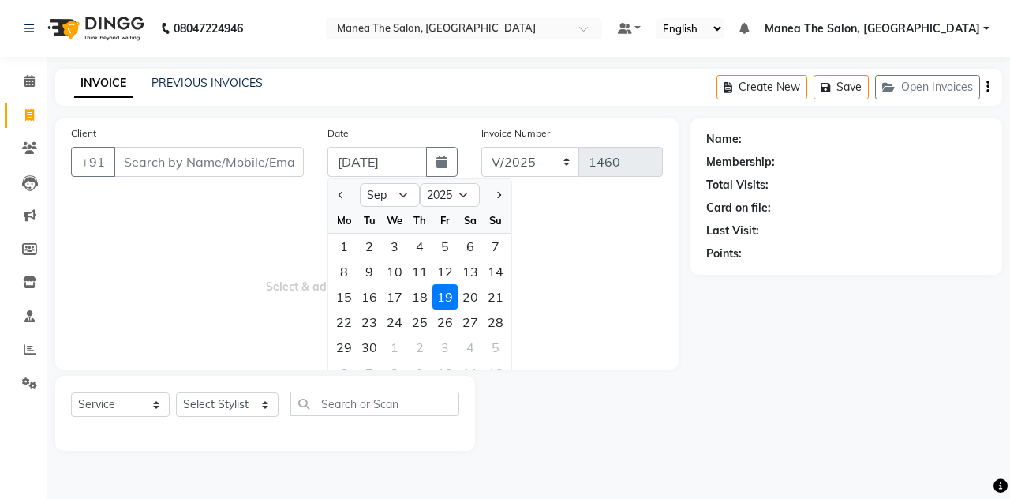
click at [437, 295] on div "19" at bounding box center [444, 296] width 25 height 25
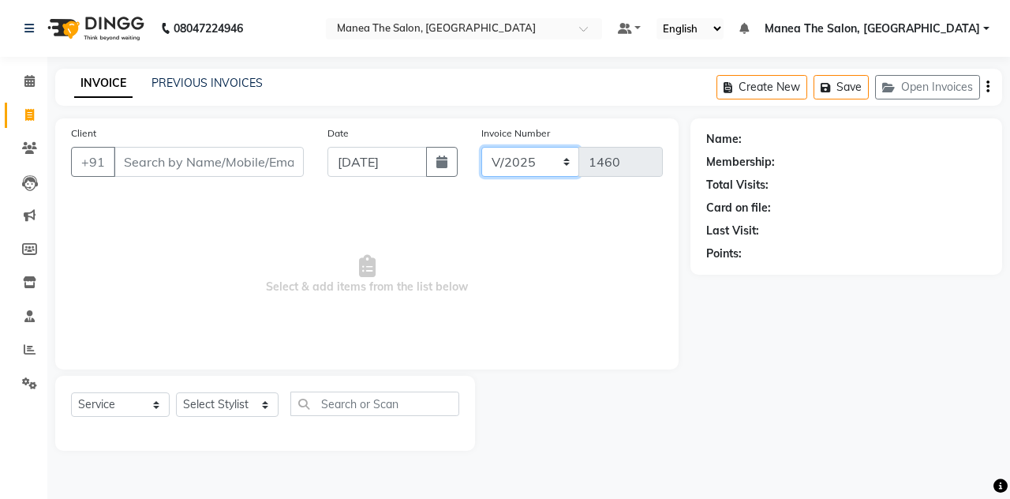
click at [556, 159] on select "V/2025 V/2025-26" at bounding box center [530, 162] width 99 height 30
click at [549, 173] on select "V/2025 V/2025-26" at bounding box center [530, 162] width 99 height 30
click at [529, 161] on select "V/2025 V/2025-26" at bounding box center [530, 162] width 99 height 30
click at [385, 156] on input "[DATE]" at bounding box center [376, 162] width 99 height 30
select select "9"
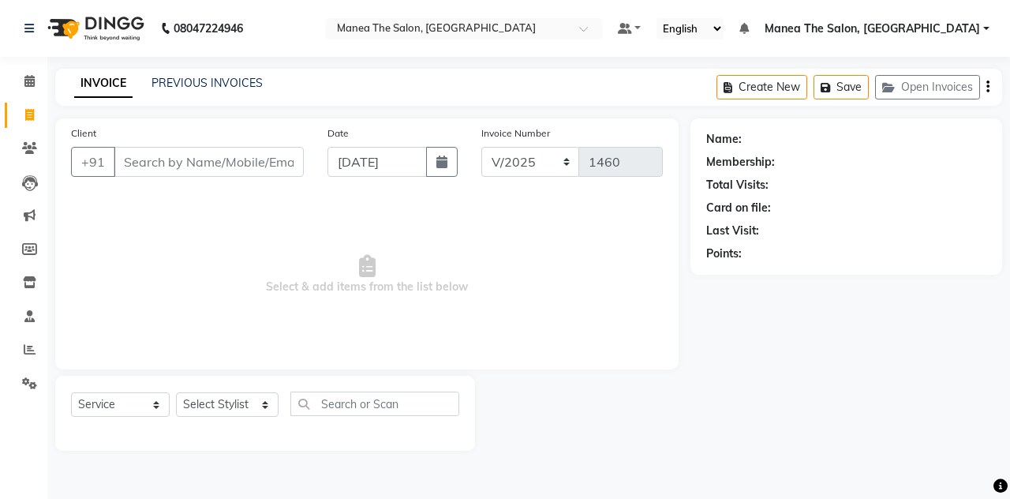
select select "2025"
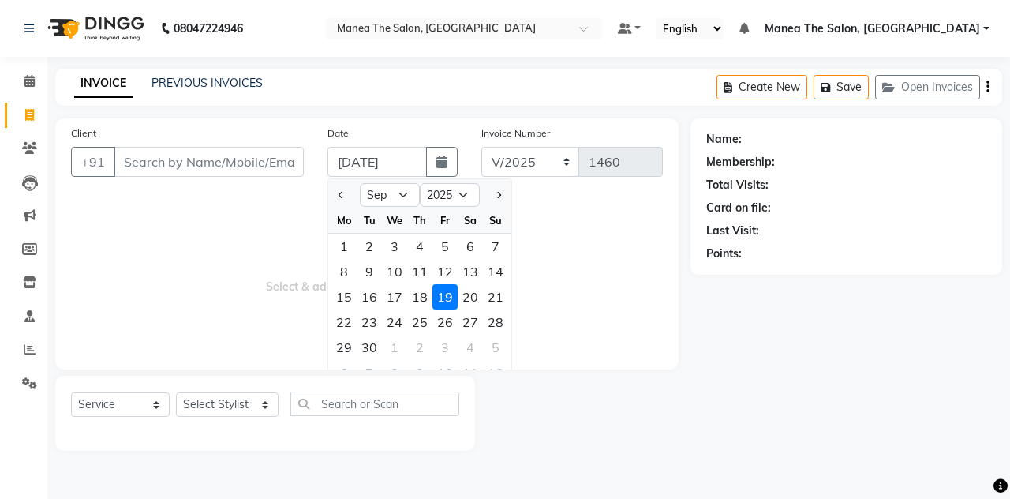
click at [442, 294] on div "19" at bounding box center [444, 296] width 25 height 25
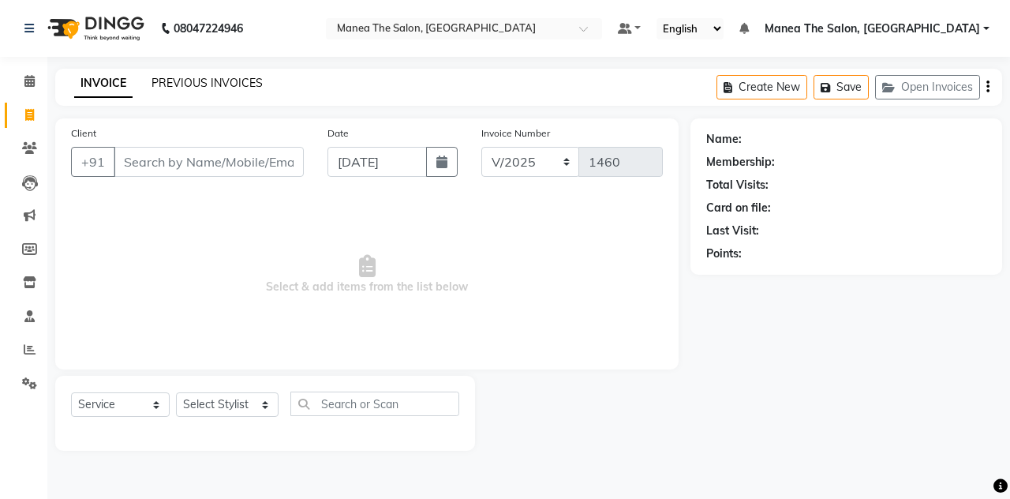
click at [249, 83] on link "PREVIOUS INVOICES" at bounding box center [207, 83] width 111 height 14
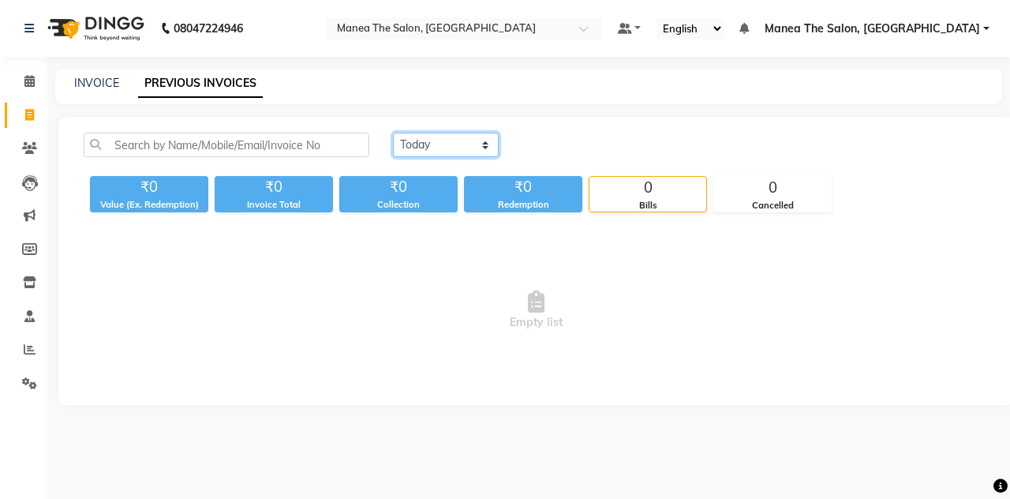
click at [436, 140] on select "[DATE] [DATE] Custom Range" at bounding box center [446, 145] width 106 height 24
select select "range"
click at [393, 133] on select "[DATE] [DATE] Custom Range" at bounding box center [446, 145] width 106 height 24
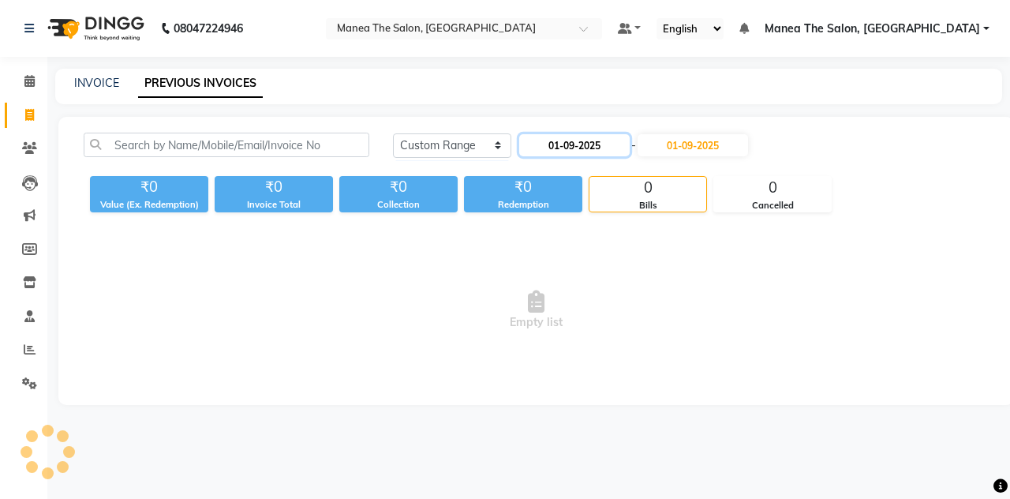
click at [556, 139] on input "01-09-2025" at bounding box center [574, 145] width 110 height 22
select select "9"
select select "2025"
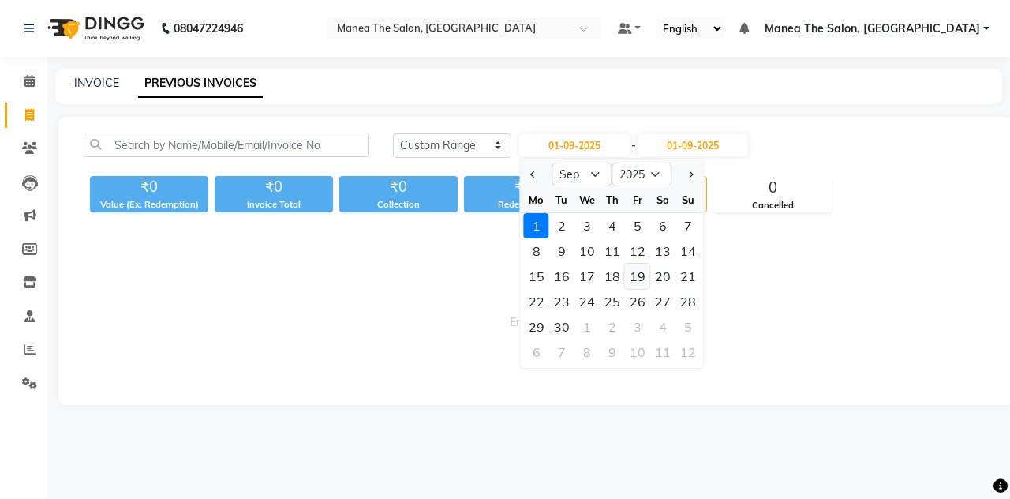
click at [556, 273] on div "19" at bounding box center [637, 276] width 25 height 25
type input "[DATE]"
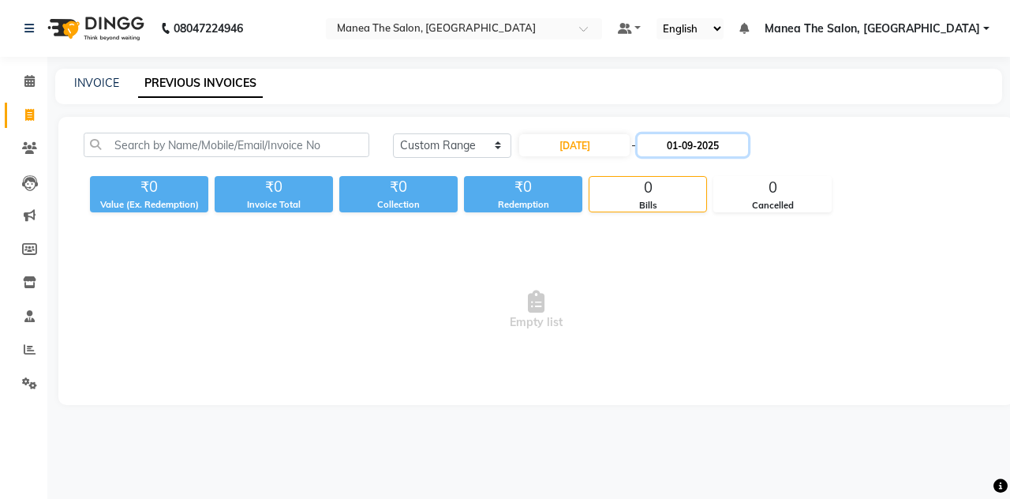
click at [556, 148] on input "01-09-2025" at bounding box center [693, 145] width 110 height 22
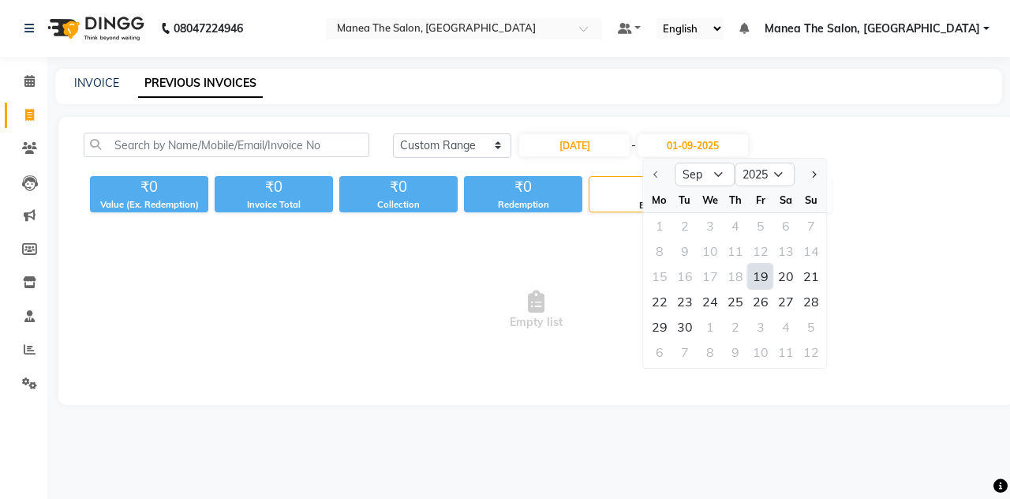
click at [556, 177] on div at bounding box center [660, 174] width 32 height 25
drag, startPoint x: 656, startPoint y: 160, endPoint x: 600, endPoint y: 146, distance: 57.8
click at [556, 146] on div "[DATE] - [DATE] Sep Oct Nov [DATE] 2026 2027 2028 2029 2030 2031 2032 2033 2034…" at bounding box center [634, 145] width 232 height 25
click at [556, 146] on input "[DATE]" at bounding box center [574, 145] width 110 height 22
select select "9"
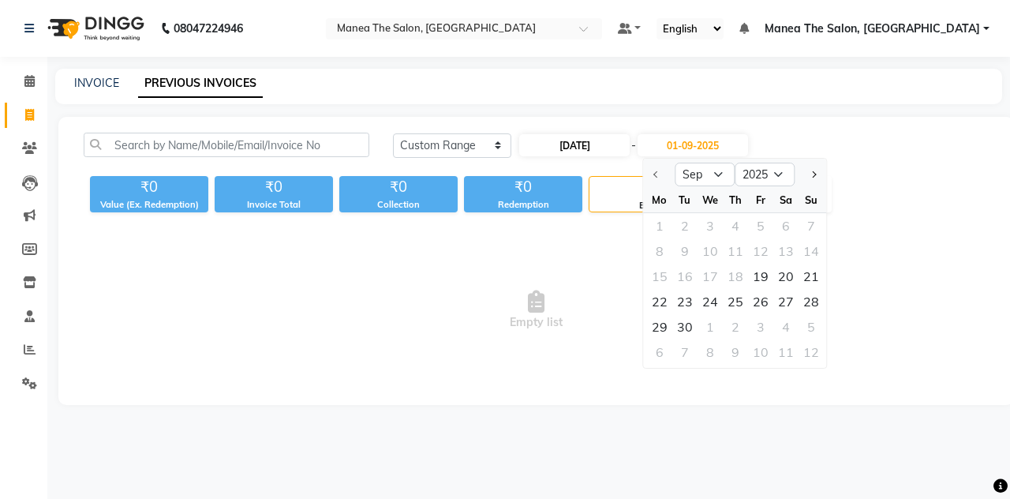
select select "2025"
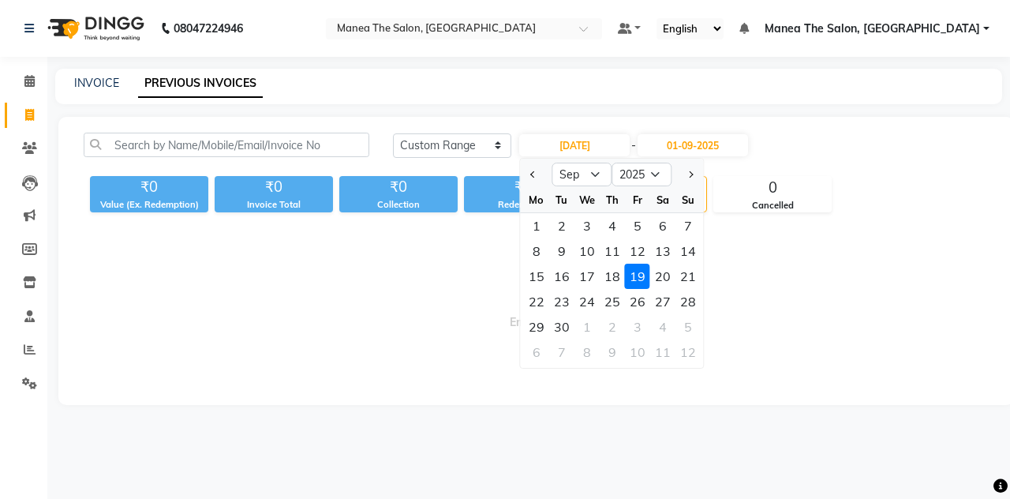
click at [525, 173] on div at bounding box center [537, 174] width 32 height 25
click at [532, 173] on span "Previous month" at bounding box center [533, 174] width 6 height 6
select select "8"
click at [556, 300] on div "19" at bounding box center [561, 301] width 25 height 25
type input "[DATE]"
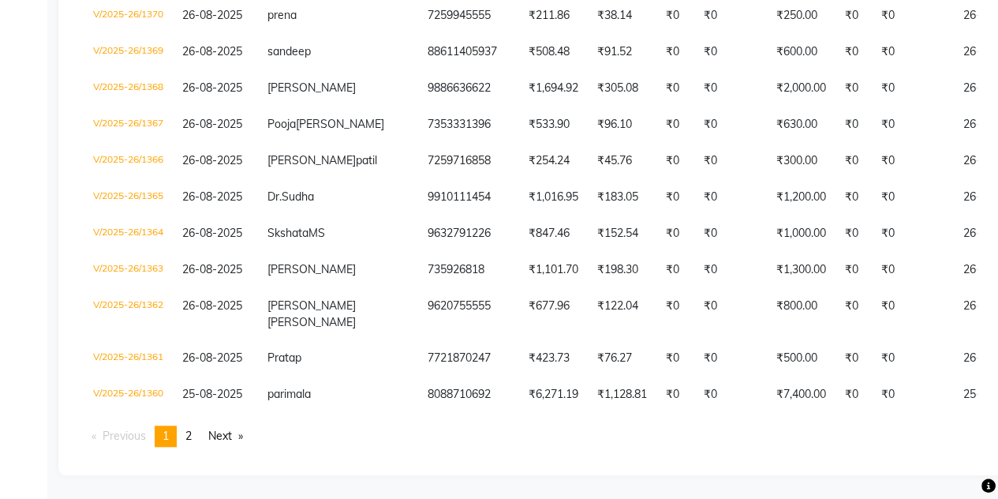
scroll to position [3753, 0]
click at [224, 438] on link "Next page" at bounding box center [225, 435] width 51 height 21
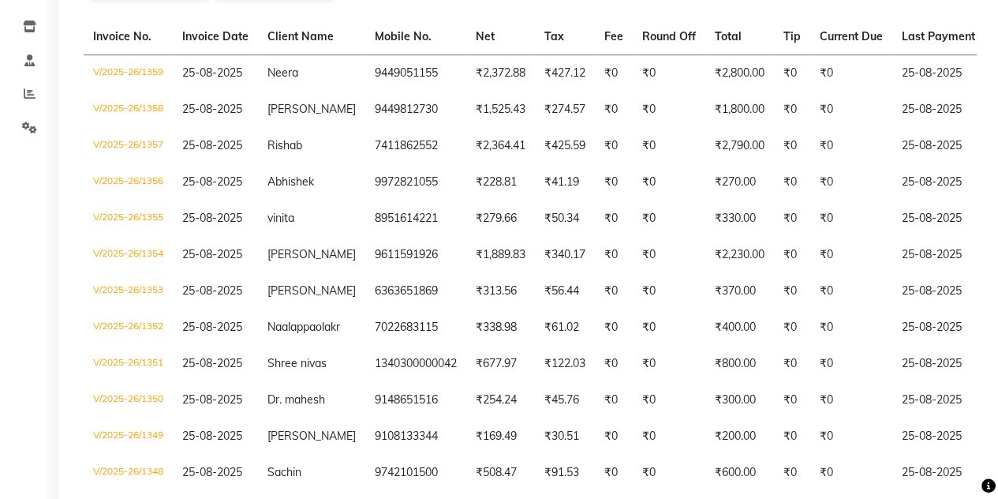
scroll to position [0, 0]
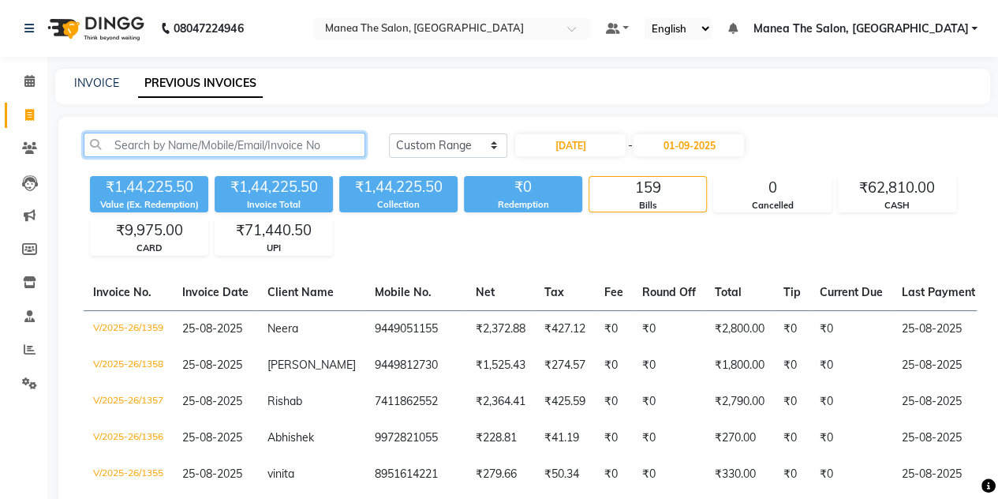
click at [142, 145] on input "text" at bounding box center [225, 145] width 282 height 24
click at [118, 138] on input "text" at bounding box center [225, 145] width 282 height 24
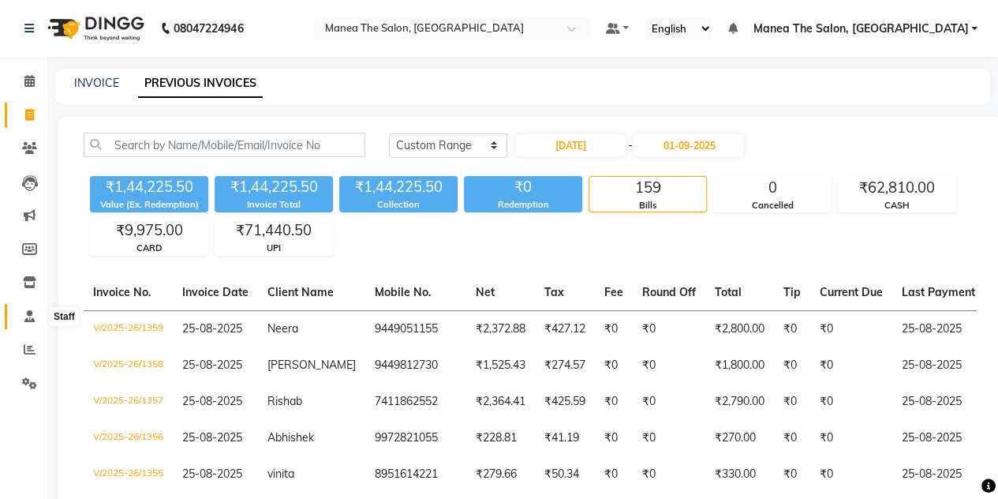
click at [22, 313] on span at bounding box center [30, 317] width 28 height 18
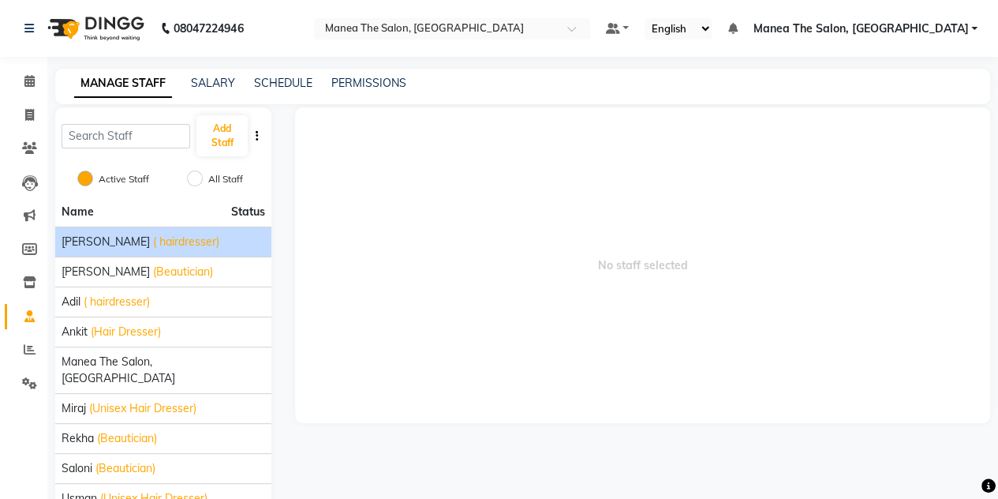
click at [120, 243] on span "[PERSON_NAME]" at bounding box center [106, 242] width 88 height 17
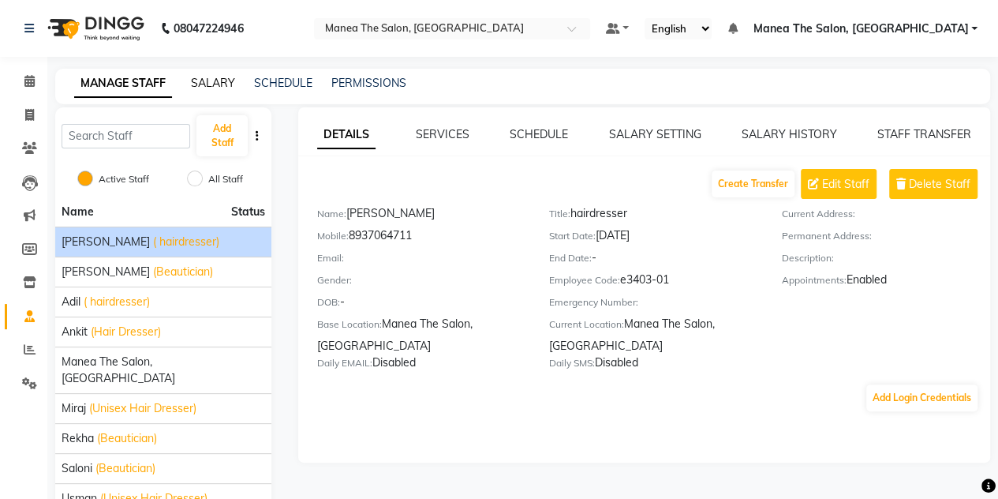
click at [223, 80] on link "SALARY" at bounding box center [213, 83] width 44 height 14
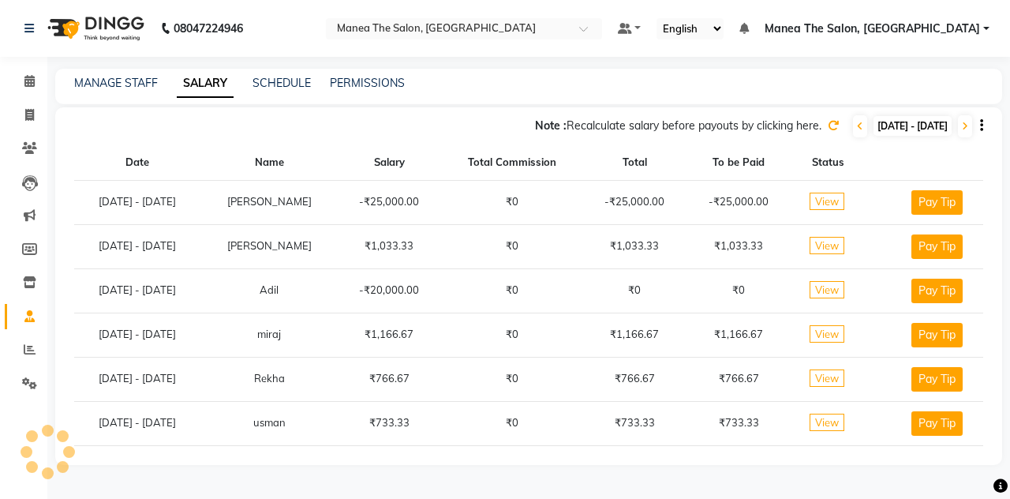
click at [556, 59] on div "08047224946 Select Location × Manea The Salon, Belagavi Default Panel My Panel …" at bounding box center [505, 249] width 1010 height 499
click at [21, 119] on span at bounding box center [30, 116] width 28 height 18
select select "7688"
select select "service"
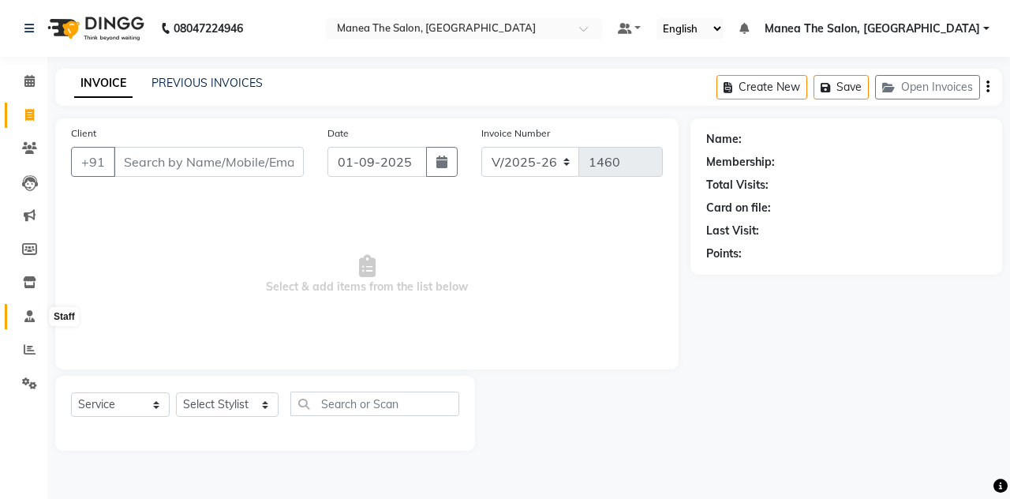
click at [24, 319] on icon at bounding box center [29, 316] width 10 height 12
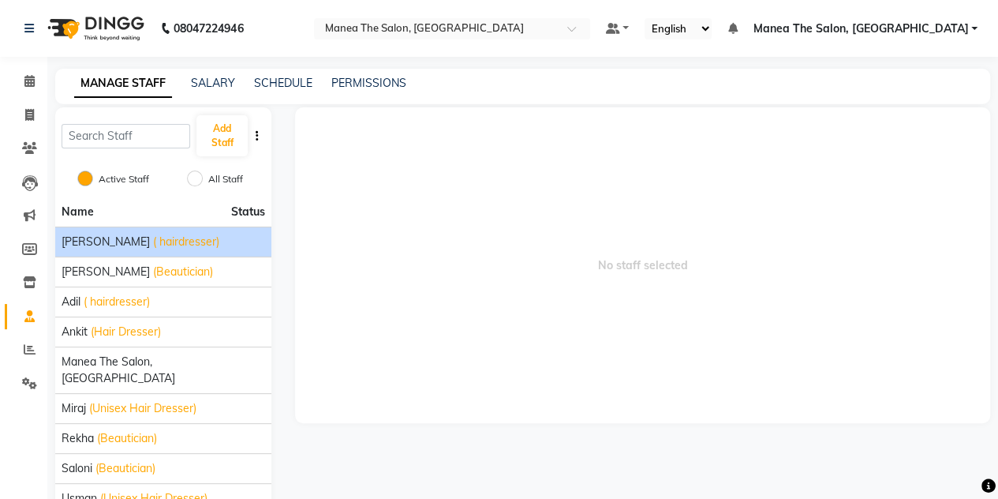
click at [238, 244] on div "aalam mahfuz ( hairdresser)" at bounding box center [164, 242] width 204 height 17
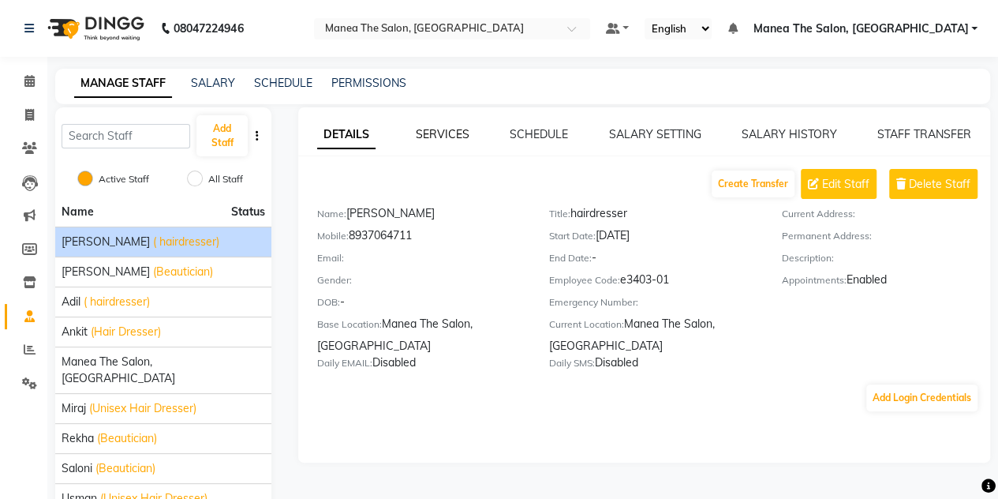
click at [440, 140] on link "SERVICES" at bounding box center [443, 134] width 54 height 14
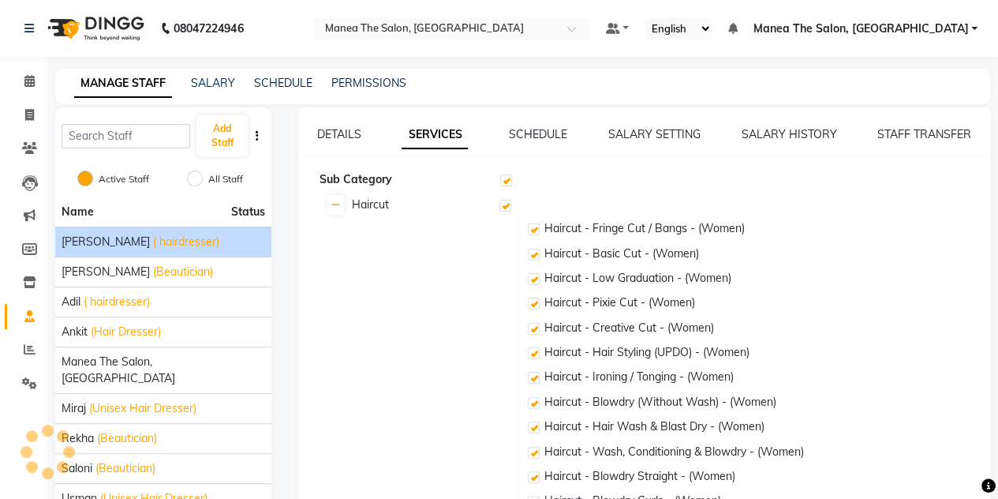
checkbox input "true"
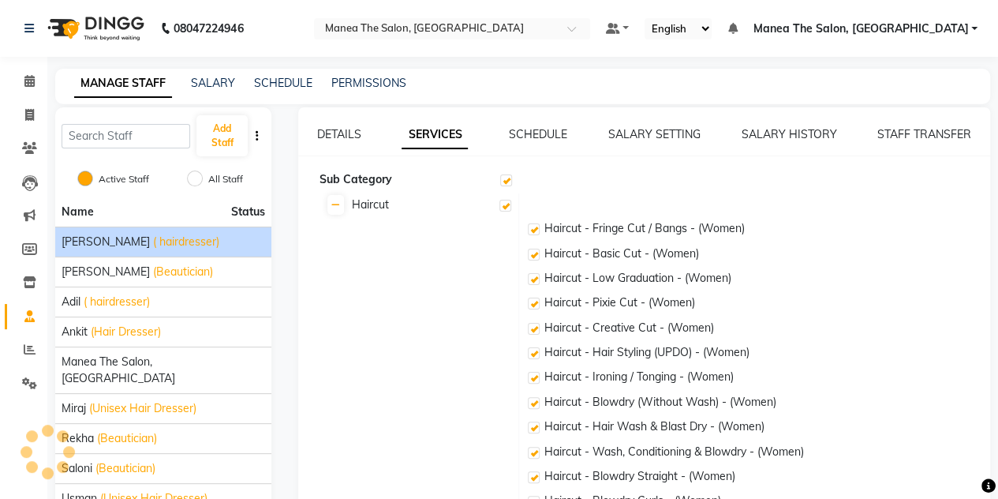
checkbox input "true"
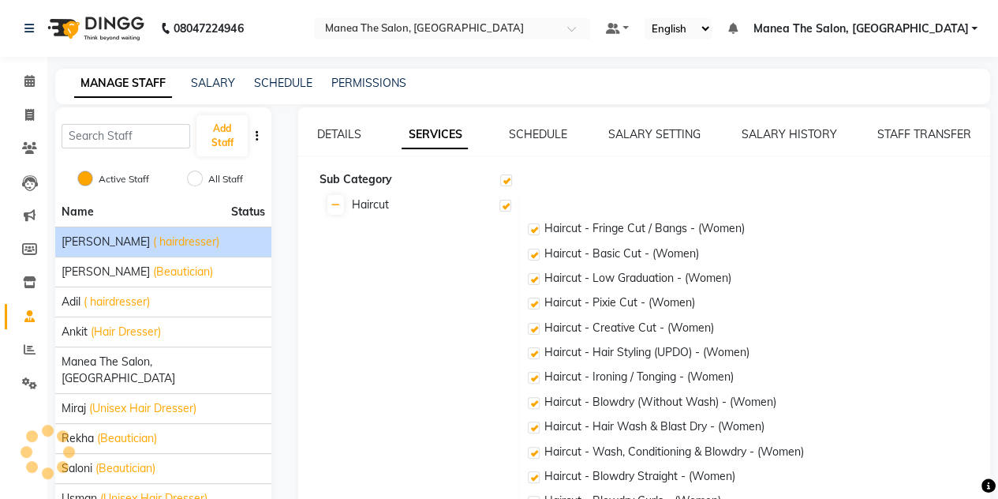
checkbox input "true"
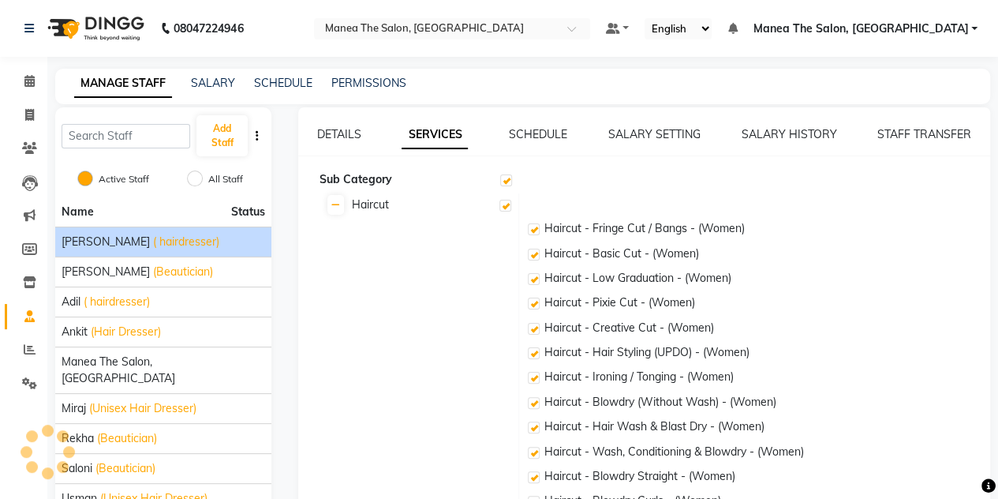
checkbox input "true"
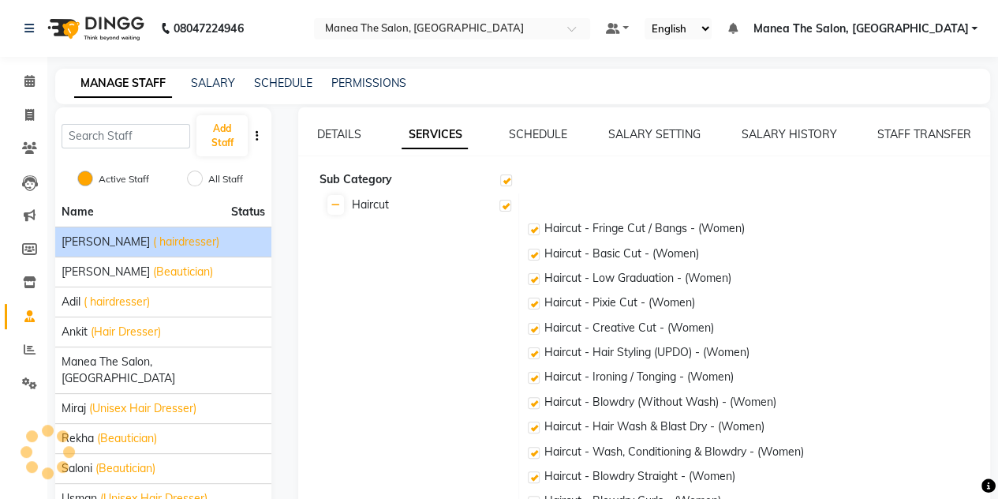
checkbox input "true"
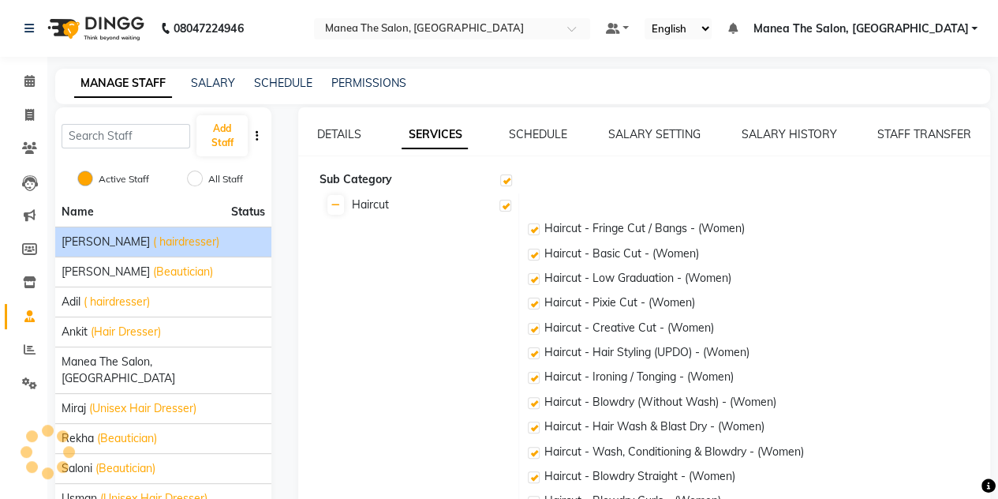
checkbox input "true"
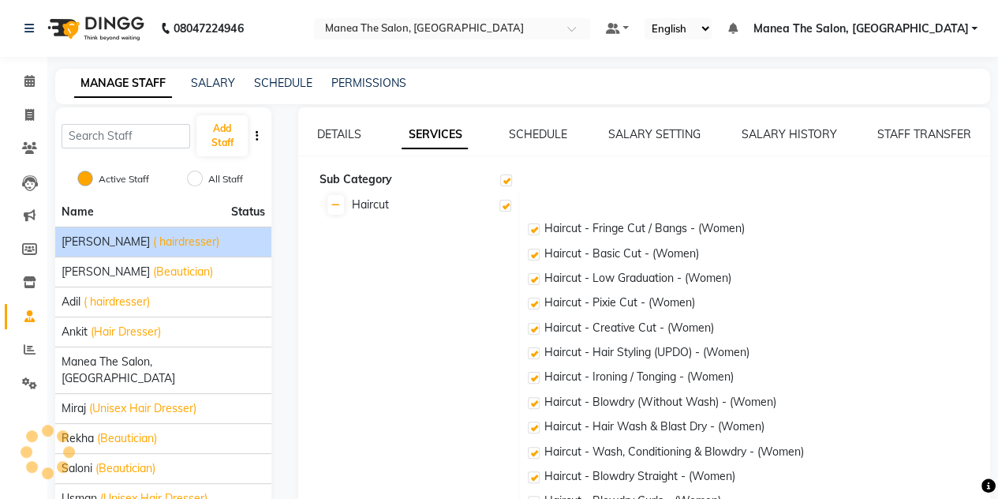
checkbox input "true"
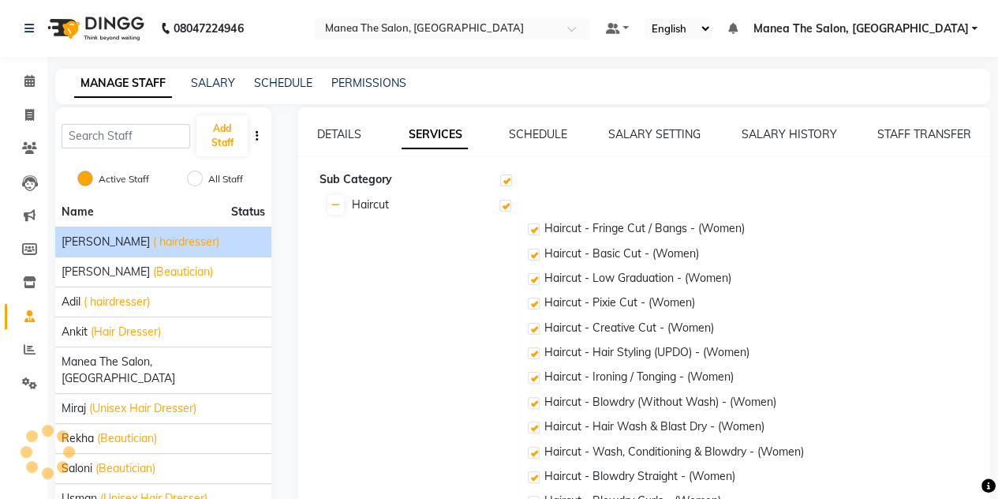
checkbox input "true"
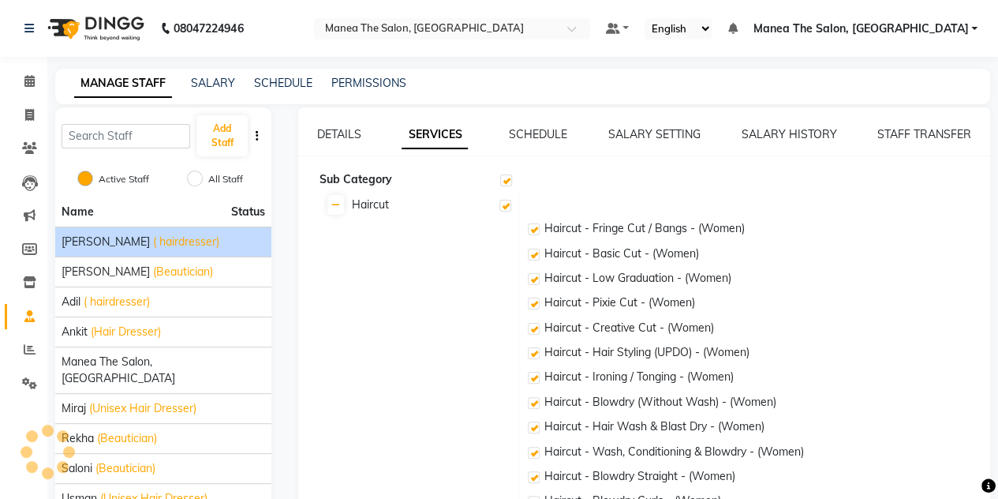
checkbox input "true"
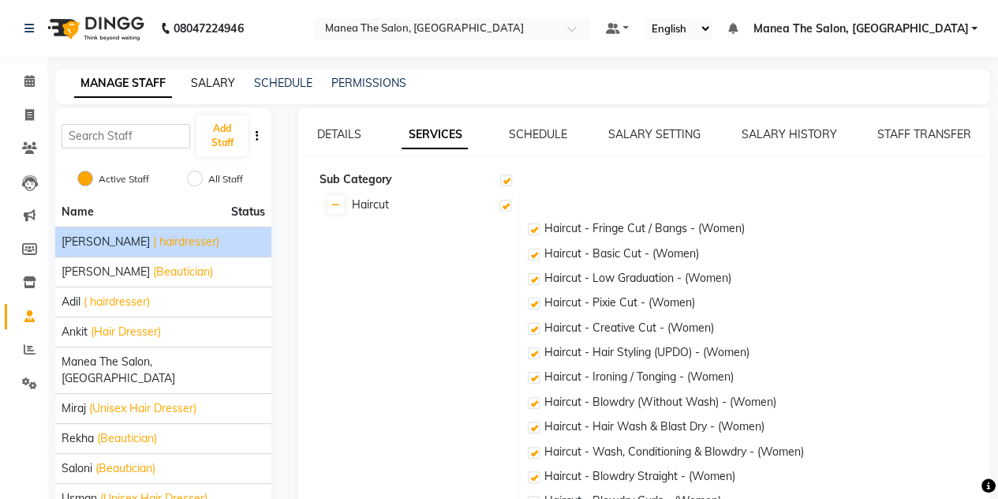
click at [215, 86] on link "SALARY" at bounding box center [213, 83] width 44 height 14
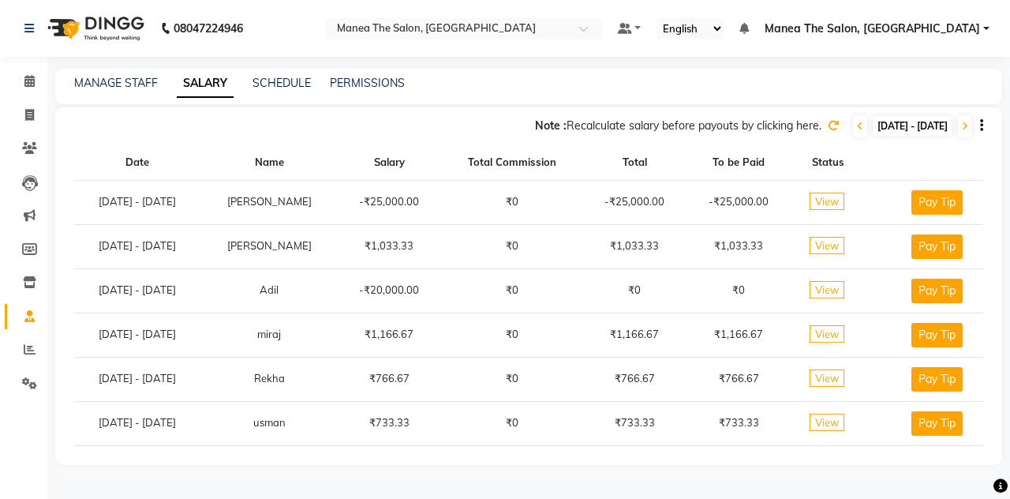
drag, startPoint x: 830, startPoint y: 212, endPoint x: 830, endPoint y: 203, distance: 9.5
click at [556, 203] on td "View" at bounding box center [828, 202] width 75 height 44
click at [556, 203] on span "View" at bounding box center [827, 201] width 35 height 17
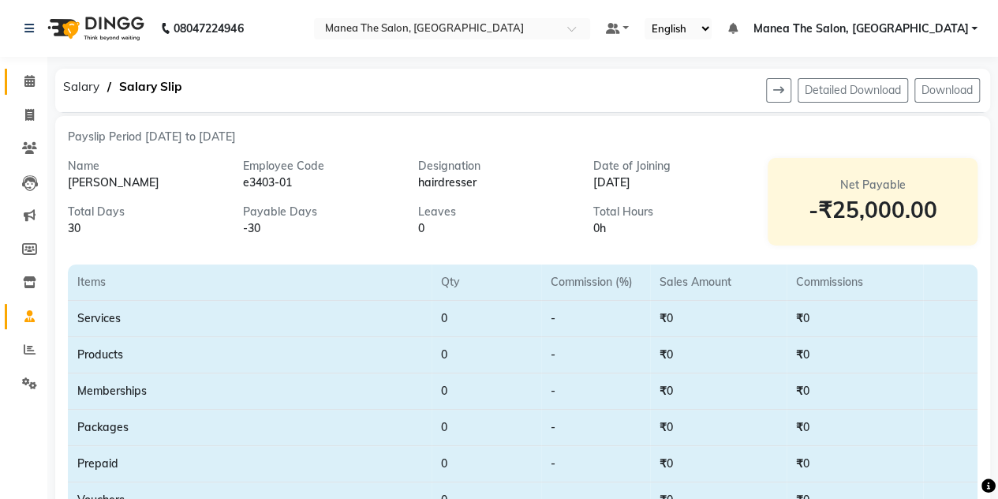
click at [38, 82] on span at bounding box center [30, 82] width 28 height 18
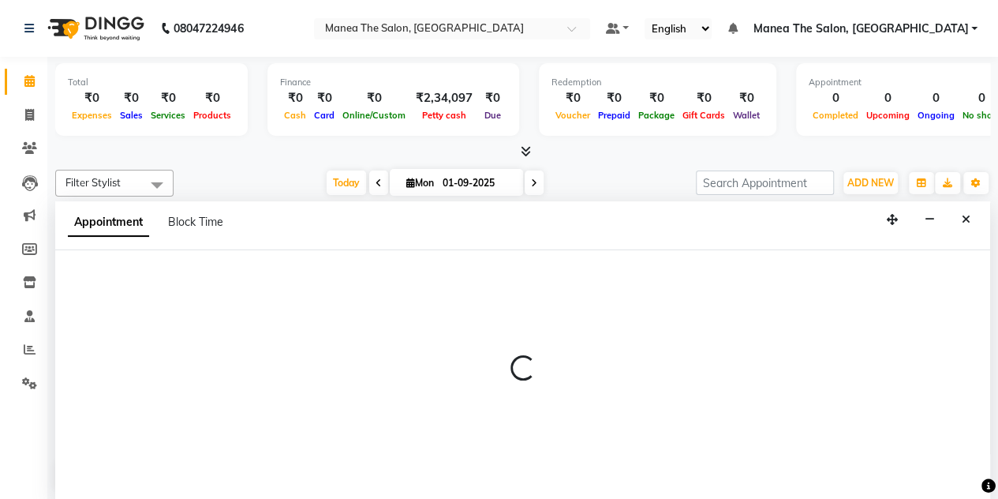
scroll to position [1, 0]
select select "68364"
select select "795"
select select "tentative"
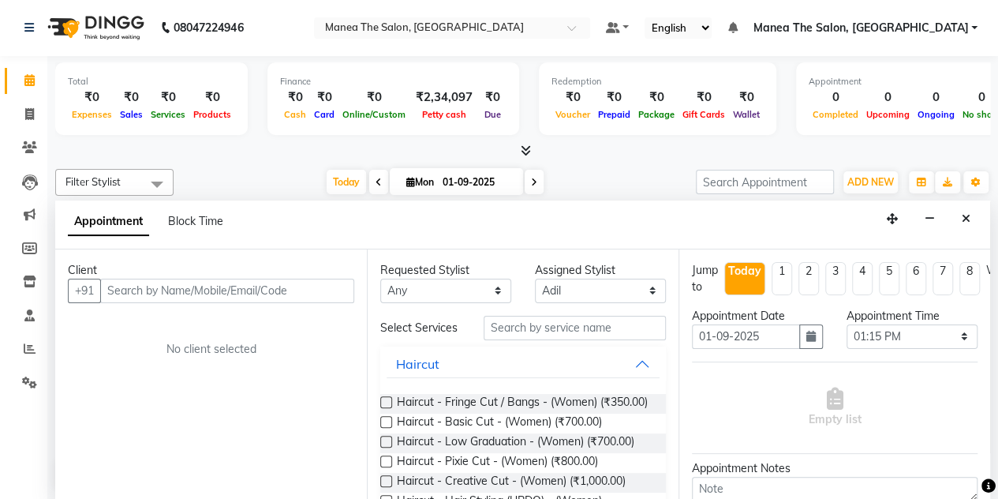
click at [25, 75] on icon at bounding box center [29, 80] width 10 height 12
click at [161, 190] on span at bounding box center [157, 184] width 32 height 30
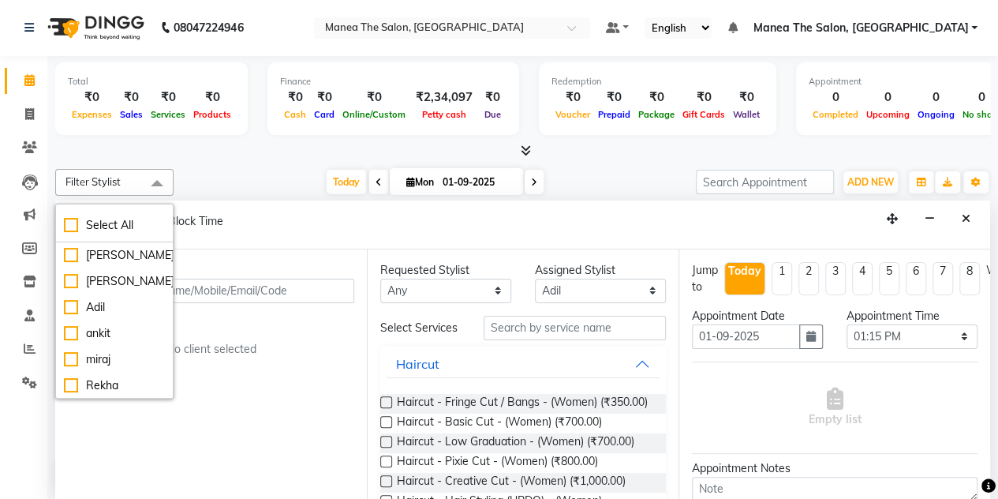
click at [532, 181] on icon at bounding box center [534, 182] width 6 height 9
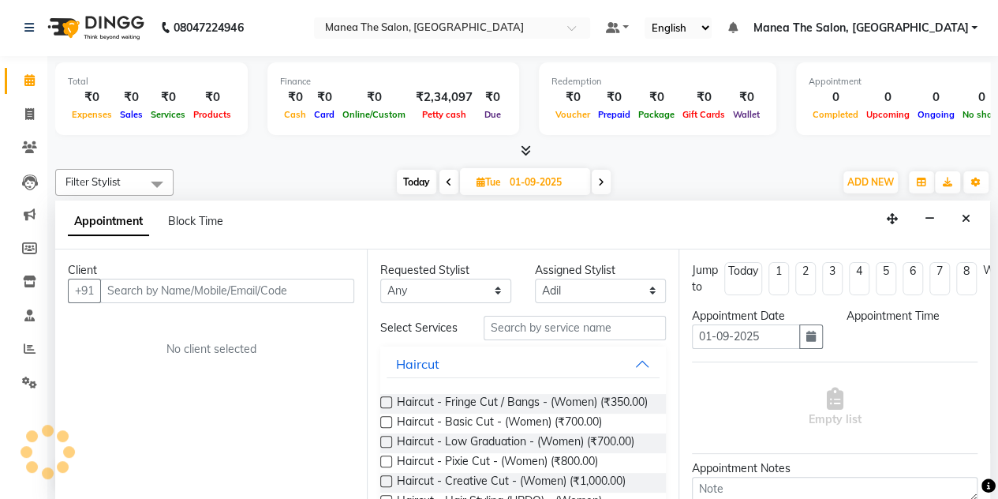
type input "02-09-2025"
select select "795"
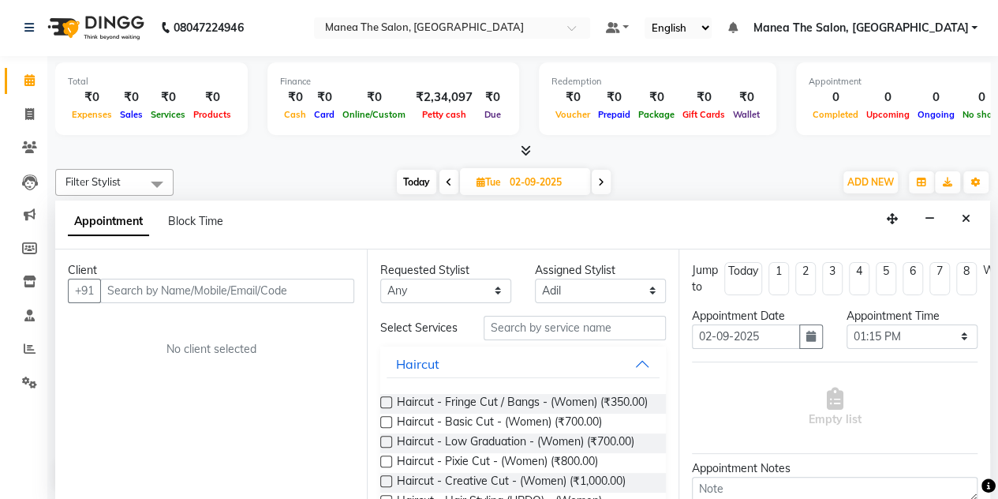
click at [494, 186] on span "Tue" at bounding box center [489, 182] width 32 height 12
select select "9"
select select "2025"
click at [449, 185] on icon at bounding box center [449, 182] width 6 height 9
type input "01-09-2025"
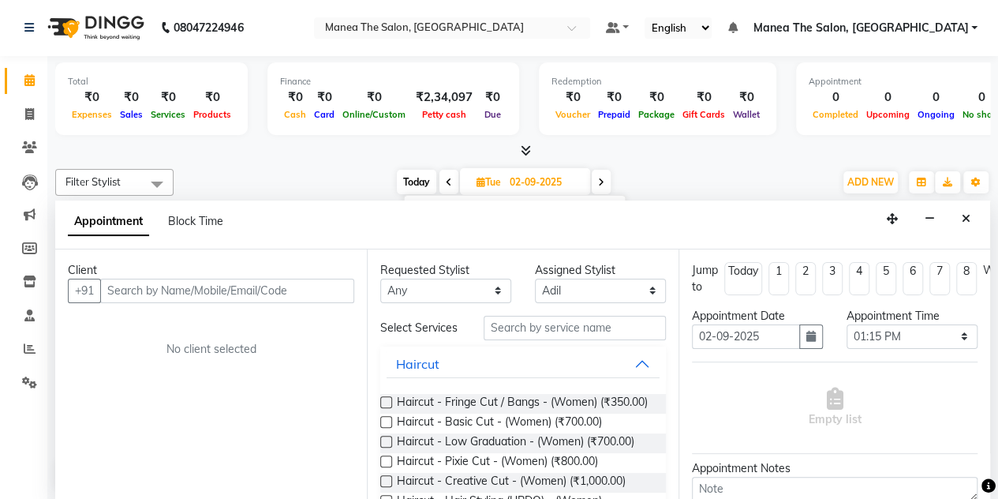
type input "01-09-2025"
select select "795"
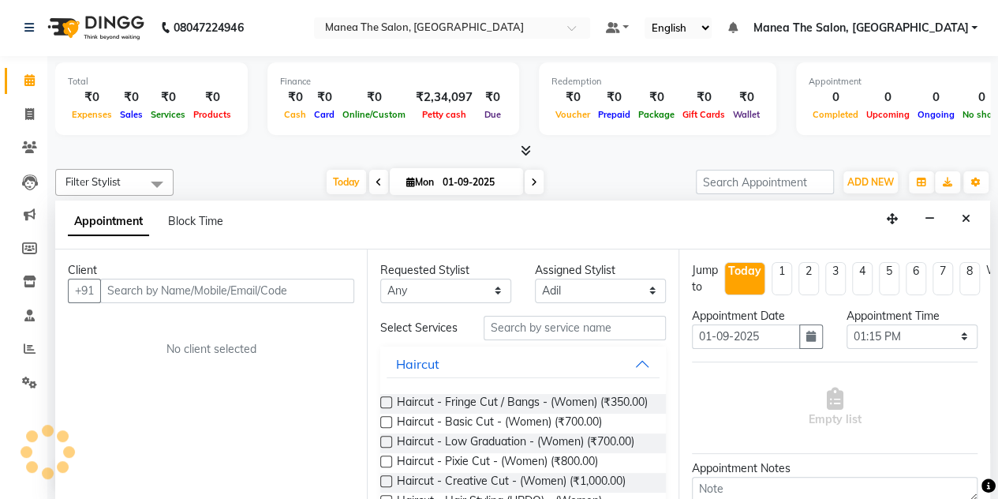
scroll to position [275, 0]
click at [417, 185] on span "Mon" at bounding box center [420, 182] width 36 height 12
select select "9"
select select "2025"
click at [522, 184] on div "[DATE] [DATE] Jan Feb Mar Apr May Jun [DATE] Aug Sep Oct Nov [DATE] 2016 2017 2…" at bounding box center [435, 182] width 220 height 24
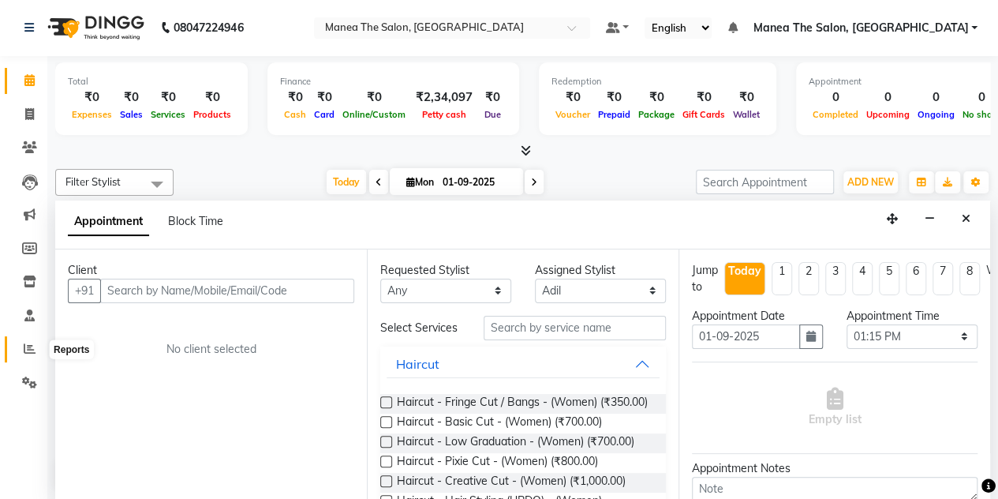
click at [31, 351] on icon at bounding box center [30, 348] width 12 height 12
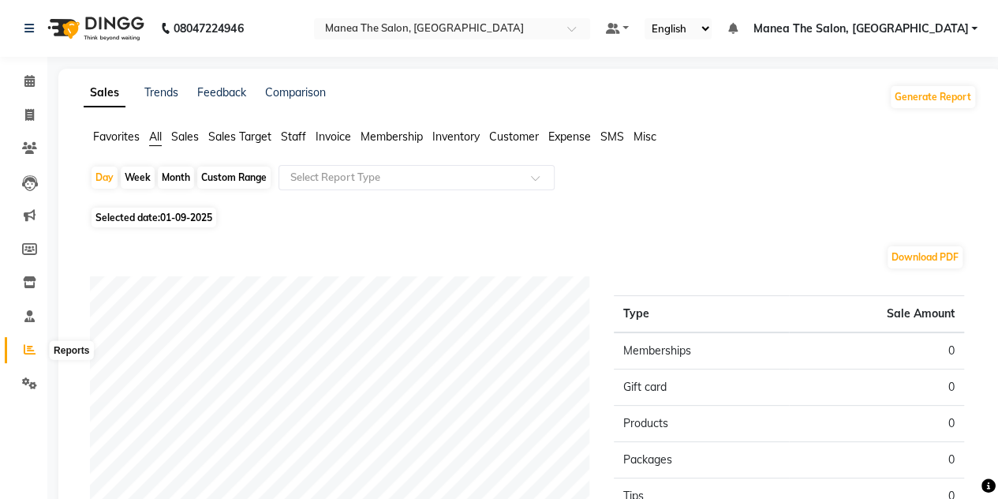
scroll to position [1, 0]
click at [168, 173] on div "Month" at bounding box center [176, 177] width 36 height 22
select select "9"
select select "2025"
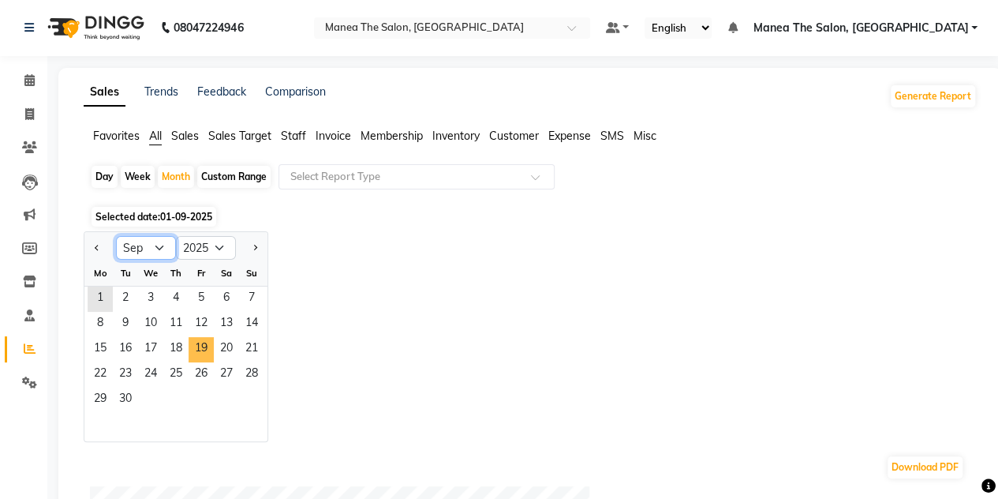
click at [148, 248] on select "Jan Feb Mar Apr May Jun [DATE] Aug Sep Oct Nov Dec" at bounding box center [146, 248] width 60 height 24
select select "8"
click at [116, 236] on select "Jan Feb Mar Apr May Jun [DATE] Aug Sep Oct Nov Dec" at bounding box center [146, 248] width 60 height 24
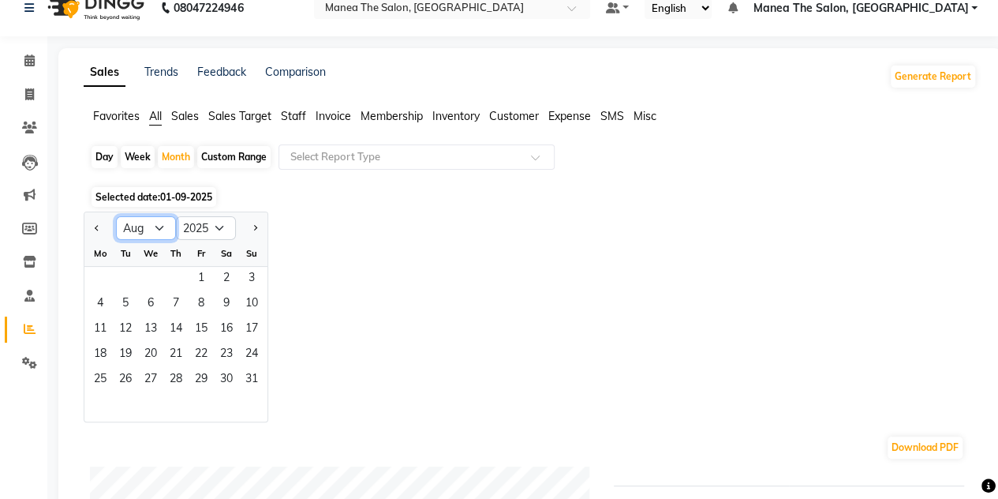
scroll to position [21, 0]
click at [125, 354] on span "19" at bounding box center [125, 354] width 25 height 25
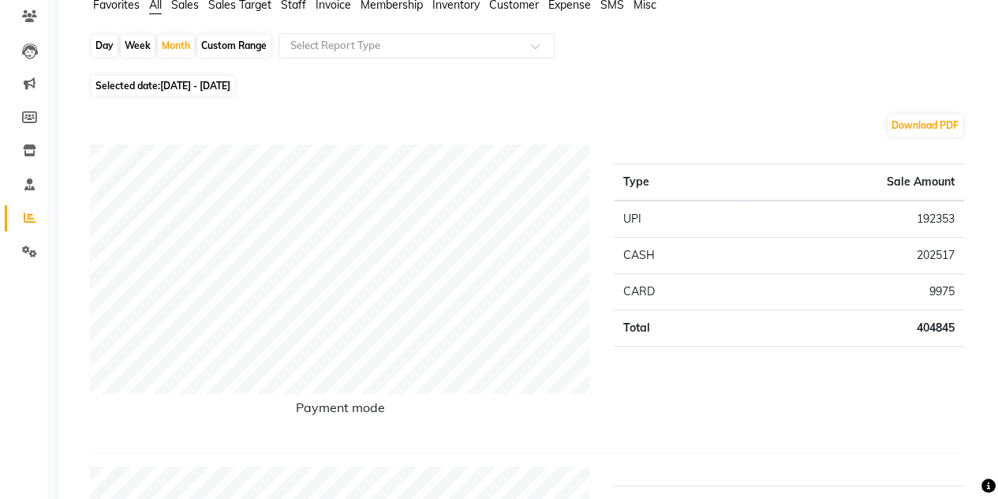
scroll to position [120, 0]
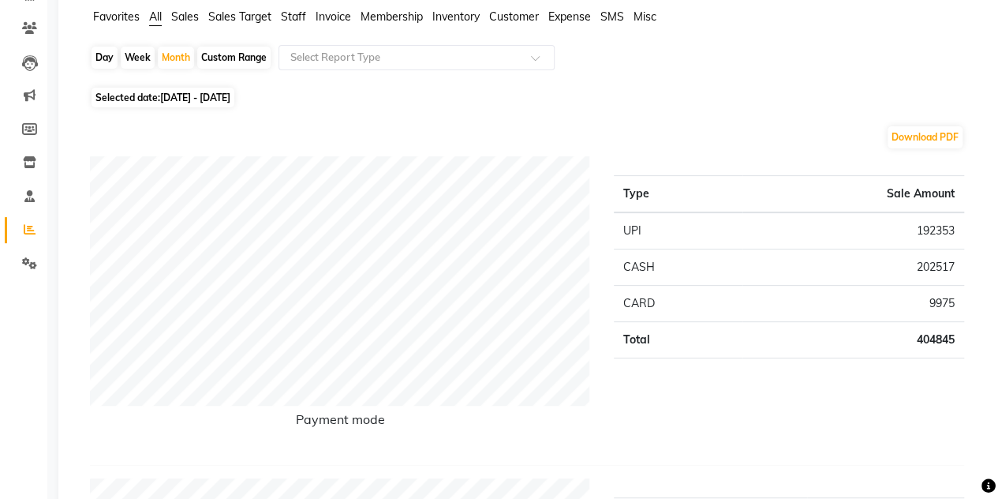
click at [230, 99] on span "[DATE] - [DATE]" at bounding box center [195, 98] width 70 height 12
select select "8"
select select "2025"
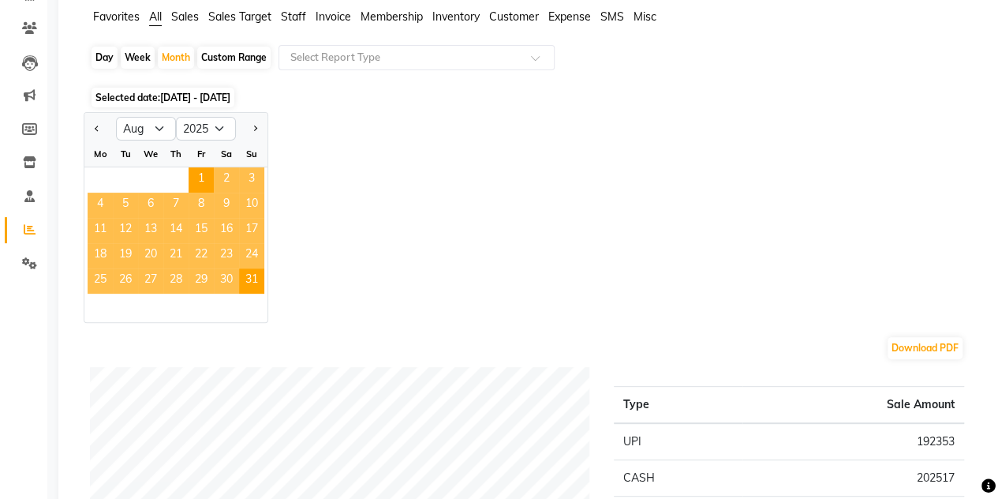
click at [130, 254] on span "19" at bounding box center [125, 255] width 25 height 25
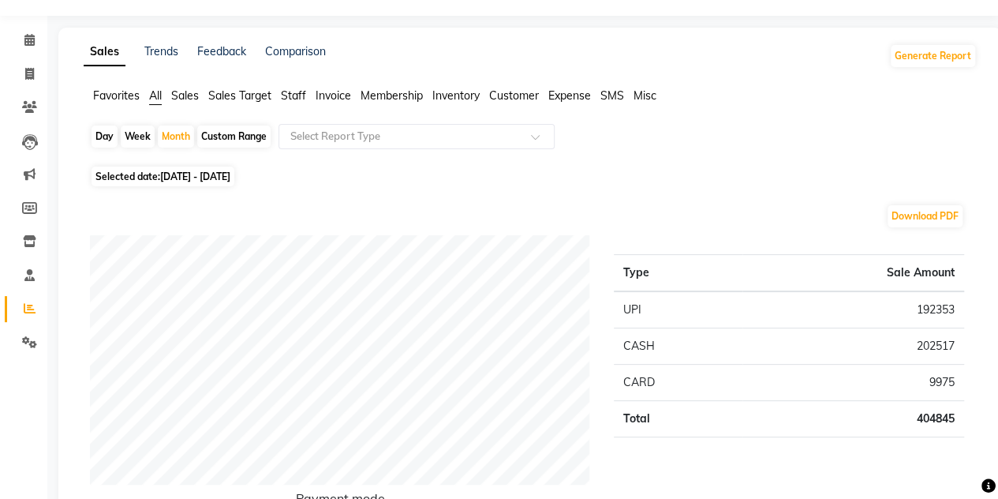
scroll to position [41, 0]
click at [136, 129] on div "Week" at bounding box center [138, 136] width 34 height 22
select select "8"
select select "2025"
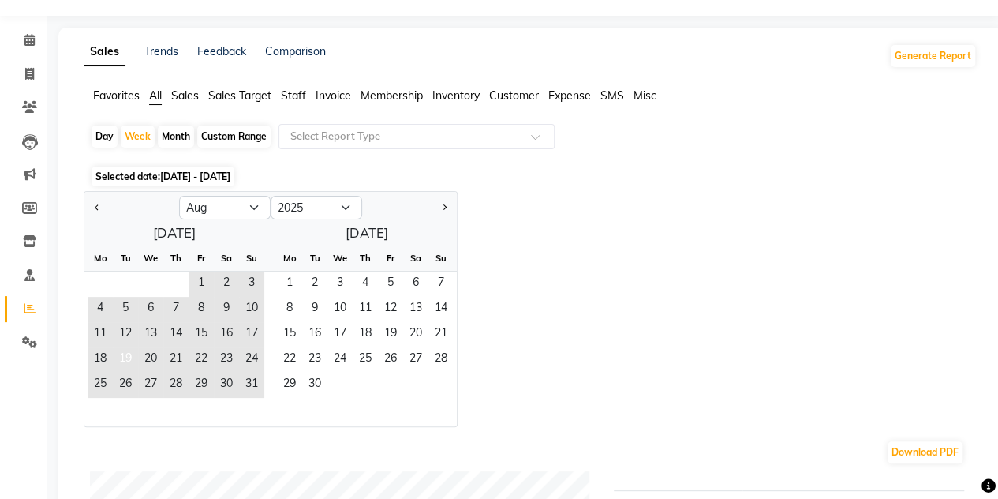
click at [126, 357] on span "19" at bounding box center [125, 359] width 25 height 25
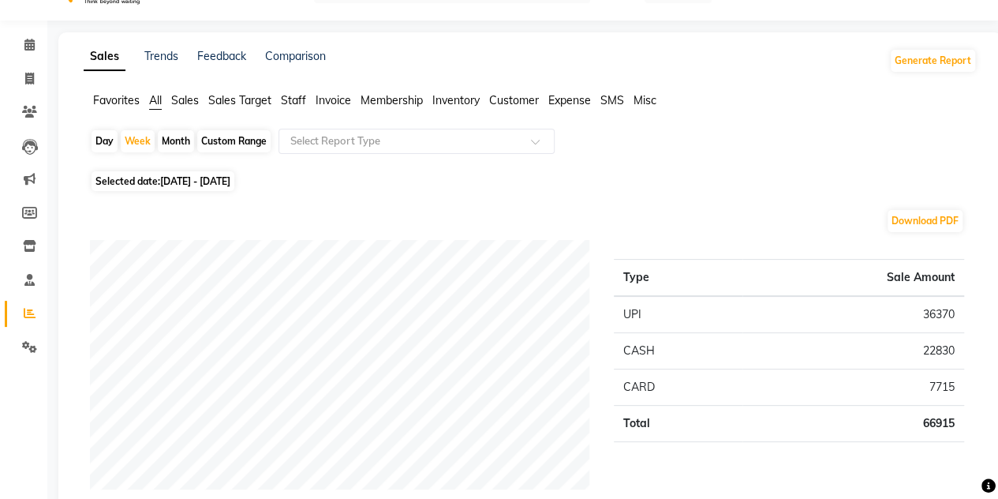
scroll to position [32, 0]
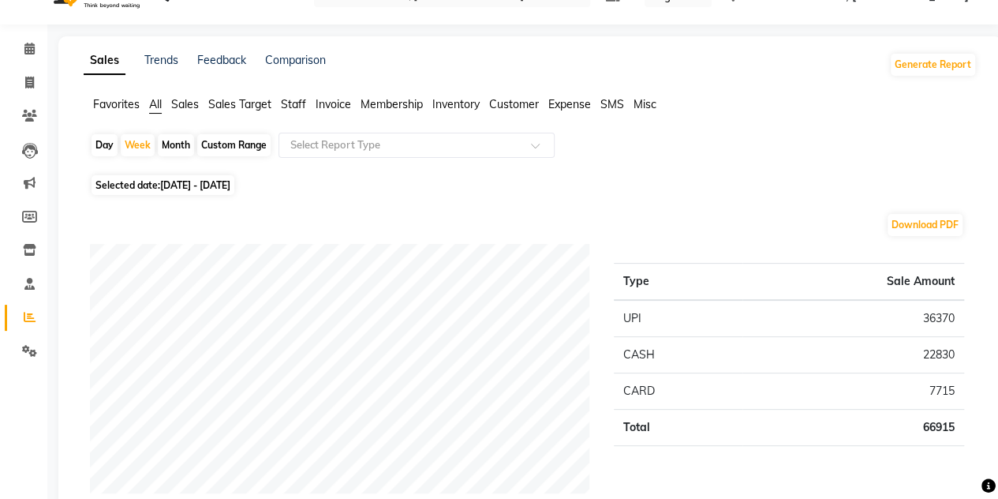
click at [292, 100] on span "Staff" at bounding box center [293, 104] width 25 height 14
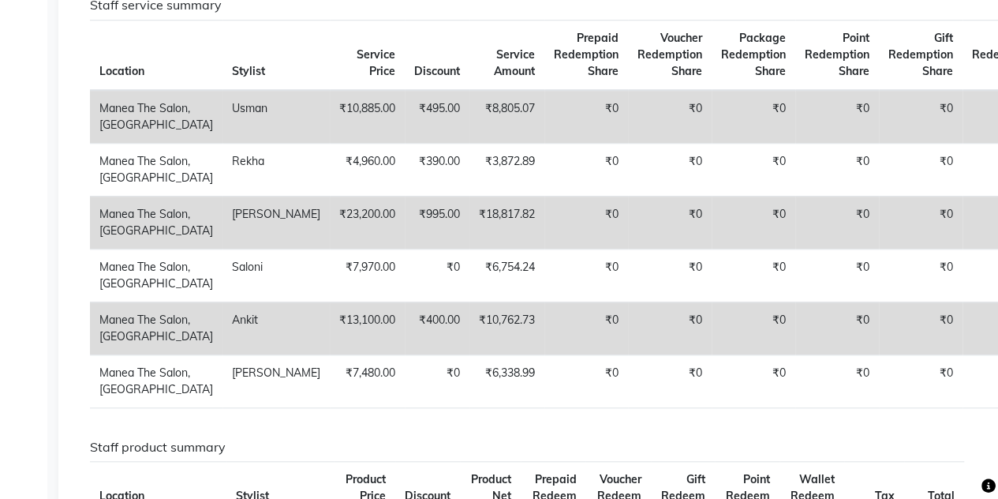
scroll to position [603, 0]
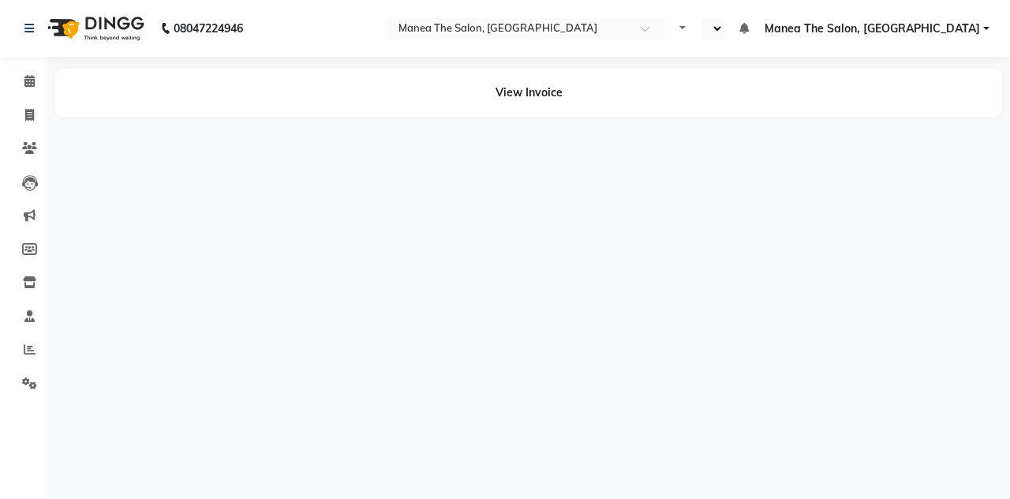
select select "en"
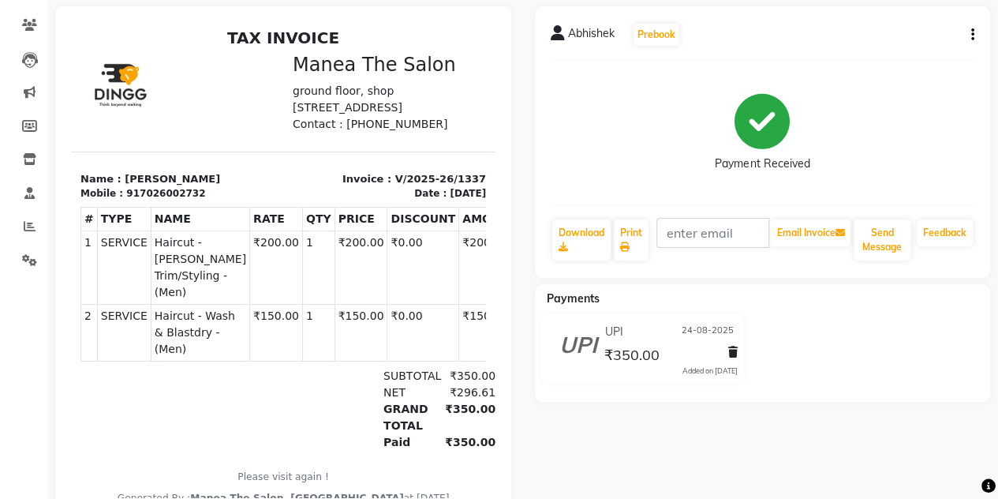
scroll to position [13, 0]
